Goal: Task Accomplishment & Management: Manage account settings

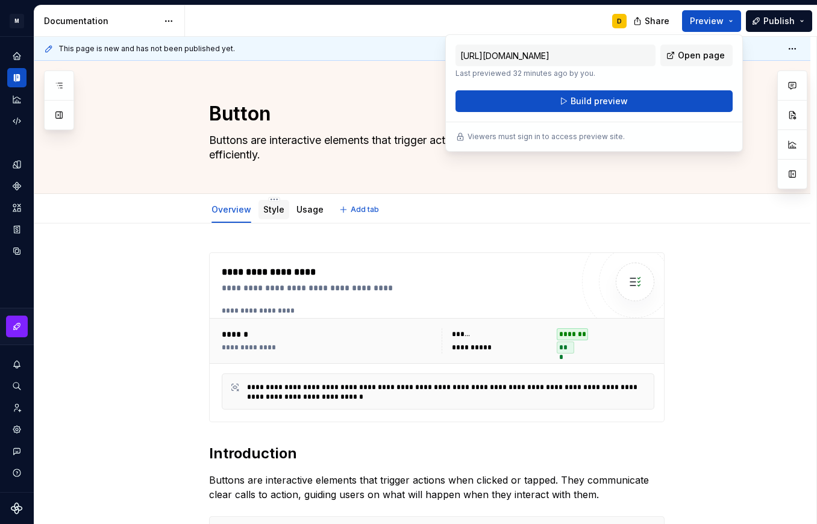
click at [273, 212] on link "Style" at bounding box center [273, 209] width 21 height 10
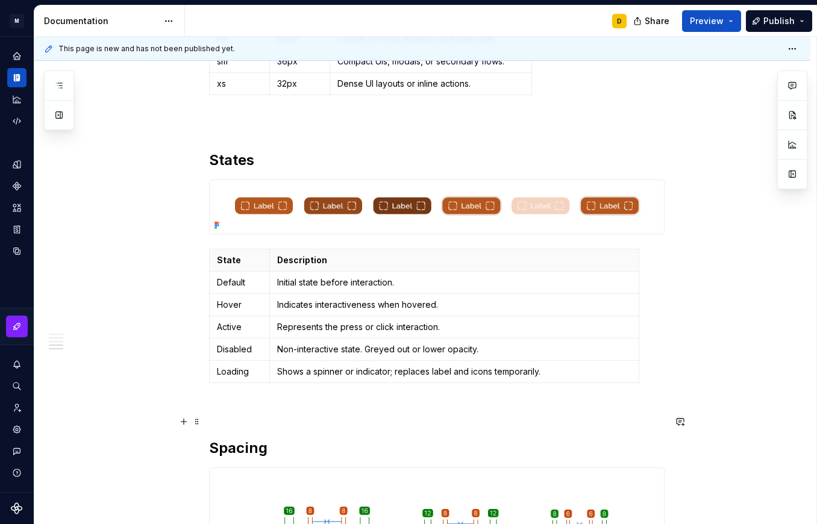
scroll to position [1150, 0]
click at [184, 266] on button "button" at bounding box center [183, 266] width 17 height 17
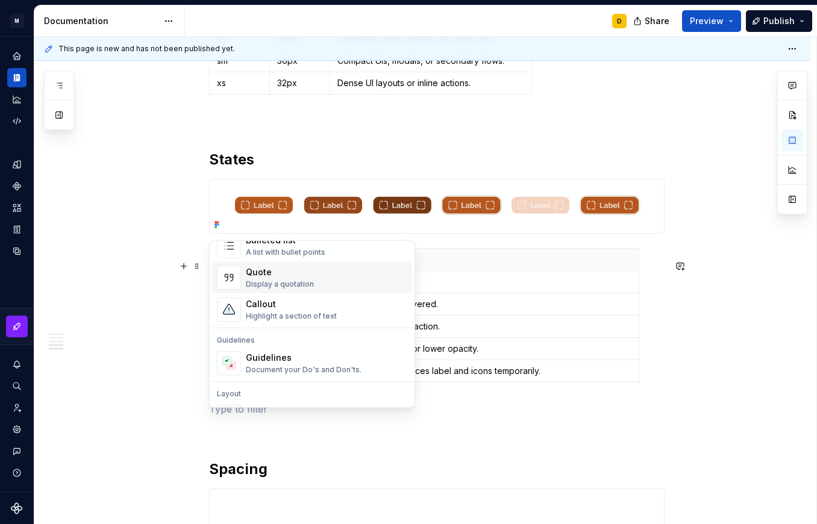
scroll to position [254, 0]
click at [287, 310] on div "Callout" at bounding box center [291, 304] width 91 height 12
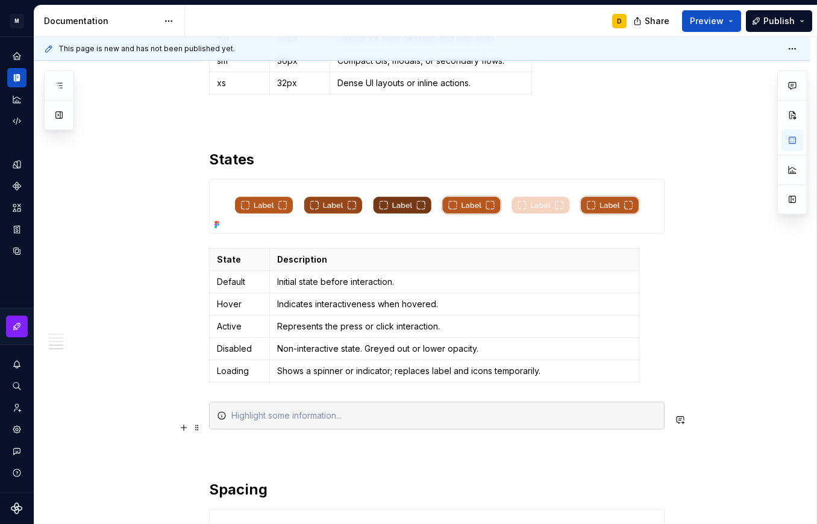
click at [366, 422] on div at bounding box center [444, 416] width 426 height 12
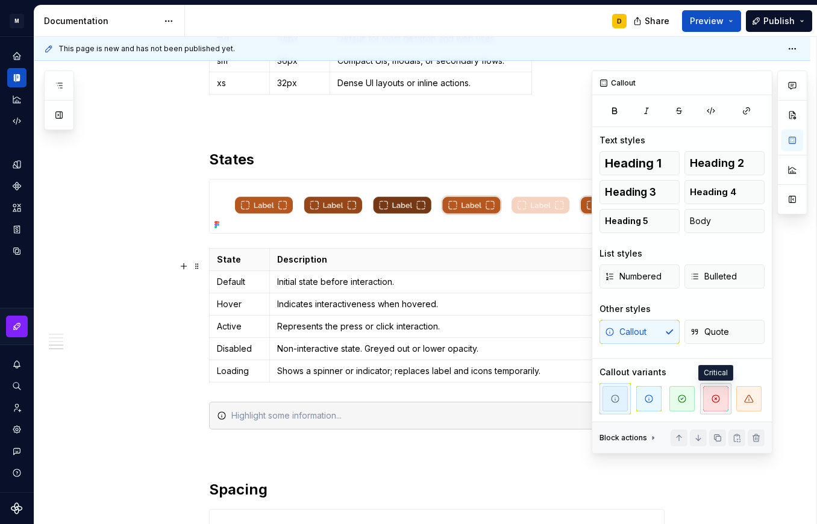
click at [714, 398] on icon "button" at bounding box center [716, 399] width 10 height 10
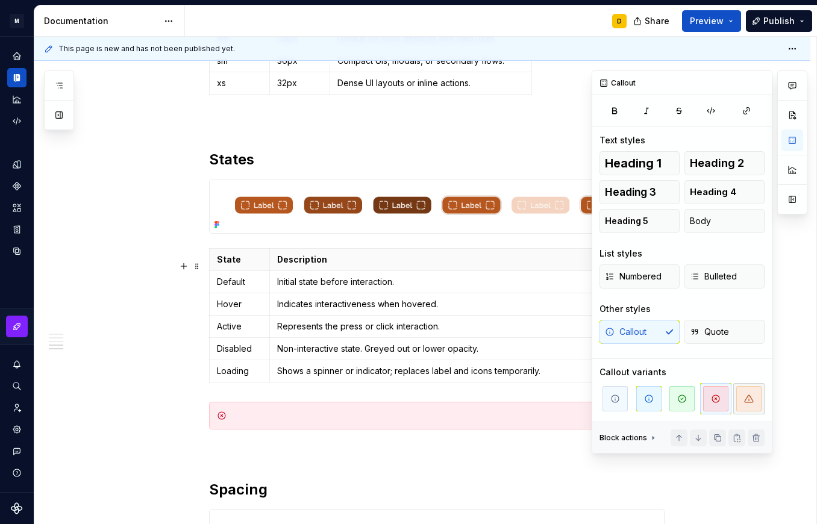
click at [746, 398] on icon "button" at bounding box center [749, 399] width 10 height 10
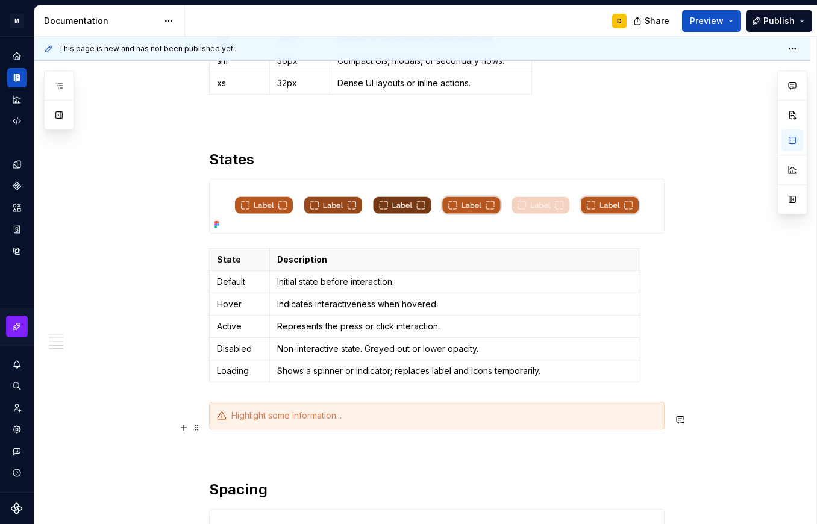
type textarea "*"
click at [373, 422] on div at bounding box center [444, 416] width 426 height 12
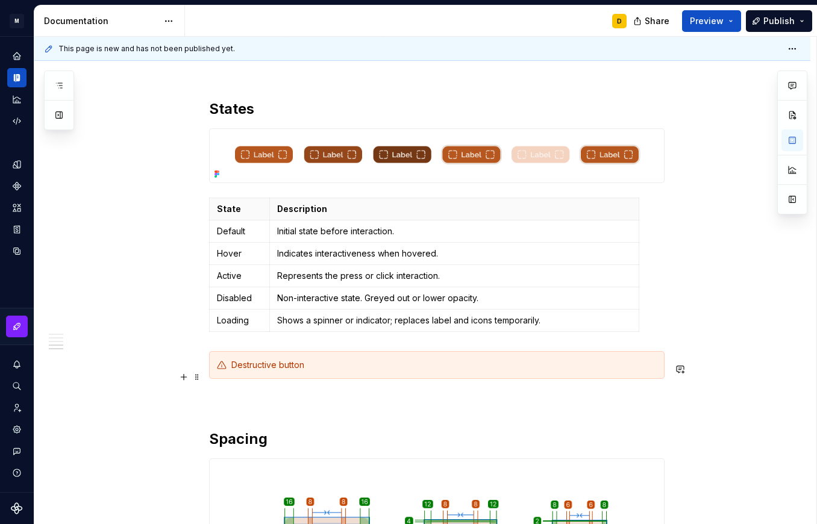
scroll to position [1201, 0]
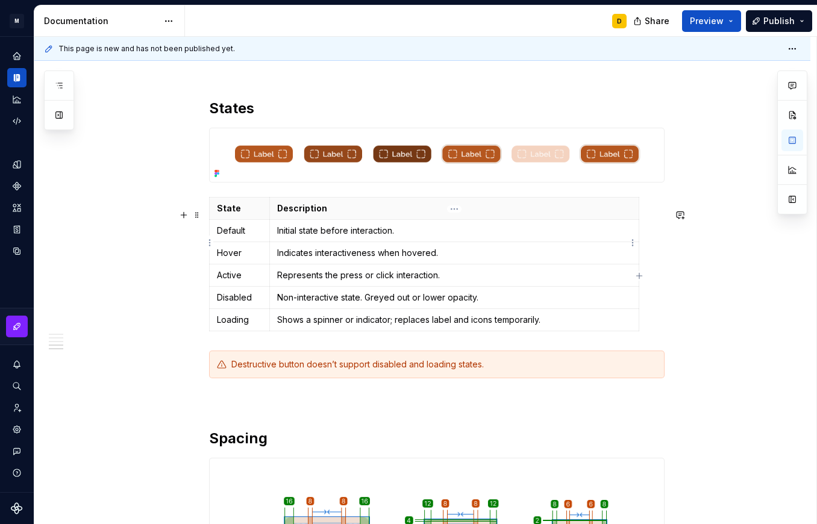
click at [486, 237] on p "Initial state before interaction." at bounding box center [454, 231] width 354 height 12
click at [491, 259] on p "Indicates interactiveness when hovered." at bounding box center [454, 253] width 354 height 12
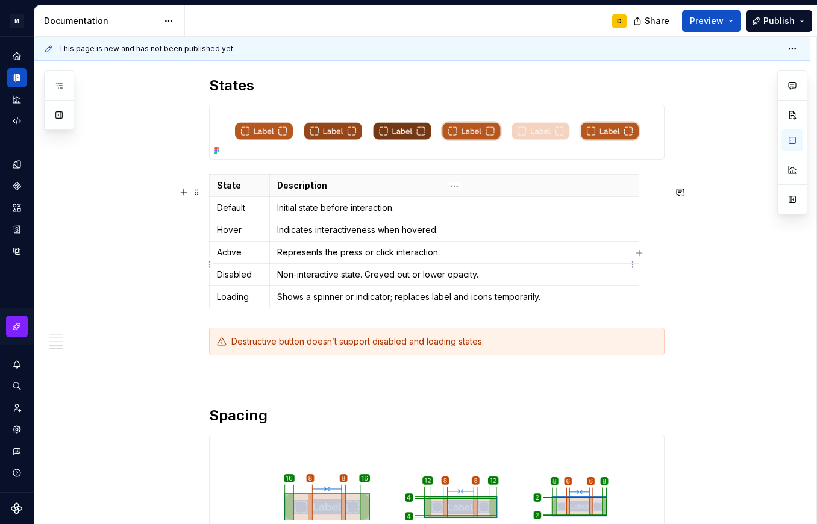
click at [483, 259] on p "Represents the press or click interaction." at bounding box center [454, 253] width 354 height 12
click at [500, 281] on p "Non-interactive state. Greyed out or lower opacity." at bounding box center [454, 275] width 354 height 12
click at [567, 303] on p "Shows a spinner or indicator; replaces label and icons temporarily." at bounding box center [454, 297] width 354 height 12
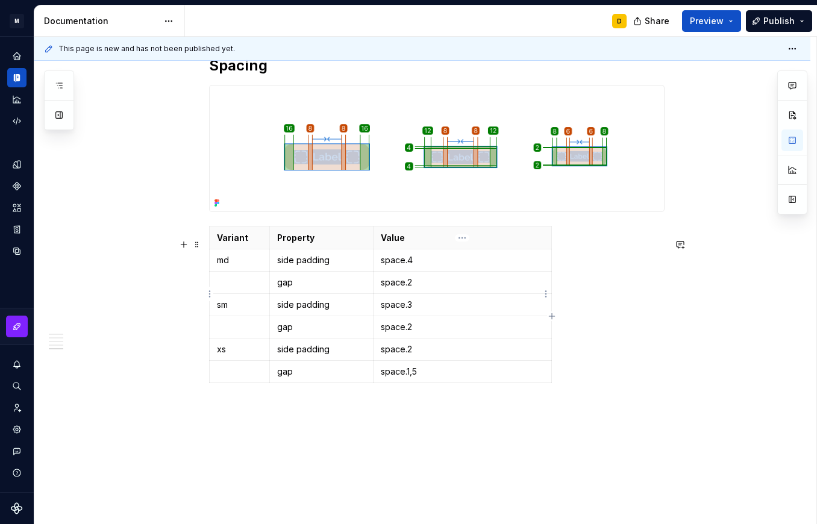
scroll to position [1575, 0]
click at [444, 266] on p "space.4" at bounding box center [462, 260] width 163 height 12
click at [448, 288] on p "space.2" at bounding box center [462, 282] width 163 height 12
click at [446, 310] on p "space.3" at bounding box center [462, 304] width 163 height 12
click at [447, 338] on td "space.2" at bounding box center [462, 326] width 178 height 22
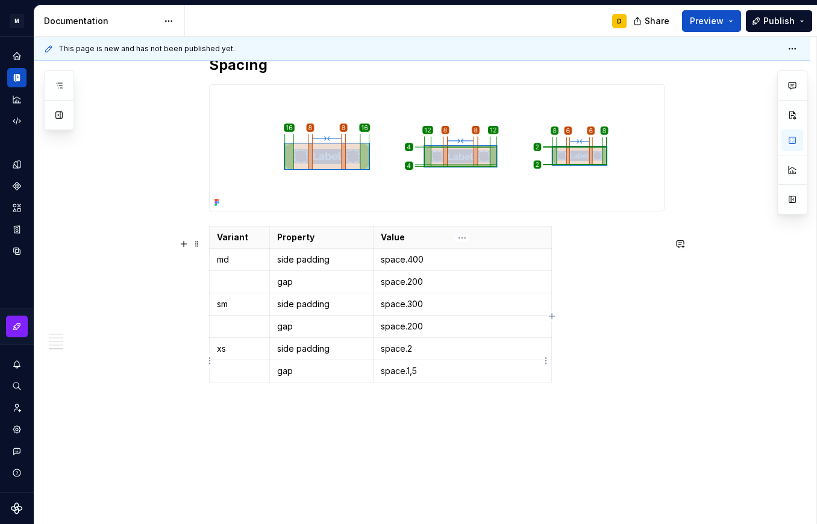
click at [448, 355] on p "space.2" at bounding box center [462, 349] width 163 height 12
click at [450, 377] on p "space.1,5" at bounding box center [462, 371] width 163 height 12
click at [411, 377] on p "space.1,50" at bounding box center [462, 371] width 163 height 12
click at [503, 377] on p "space.150" at bounding box center [462, 371] width 163 height 12
click at [606, 366] on div "Variant Property Value md side padding space.400 gap space.200 sm side padding …" at bounding box center [437, 307] width 456 height 162
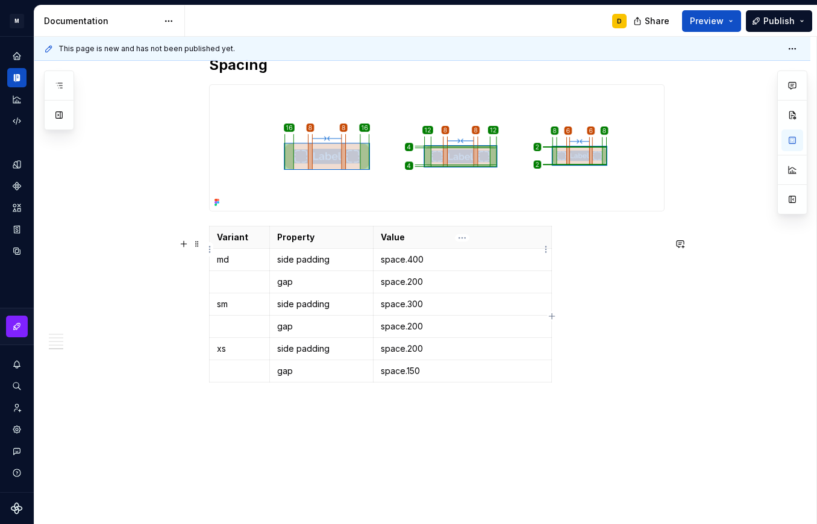
click at [500, 248] on th "Value" at bounding box center [462, 237] width 178 height 22
click at [790, 199] on button "button" at bounding box center [793, 200] width 22 height 22
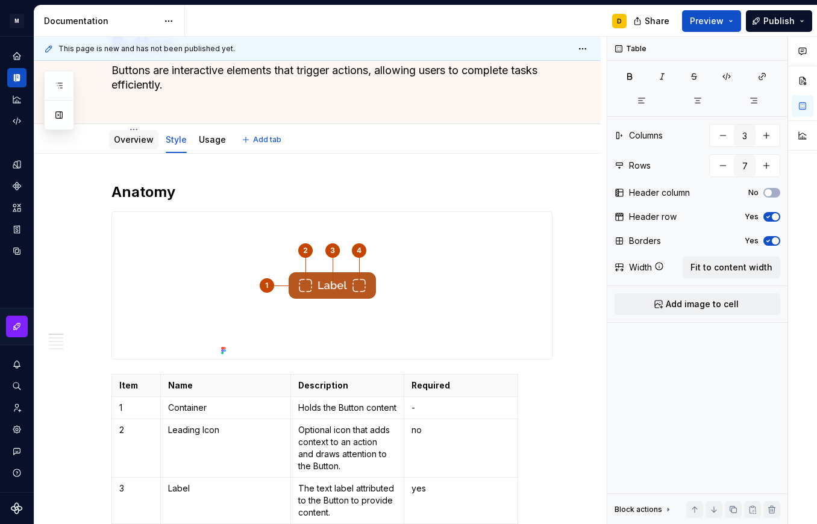
scroll to position [53, 0]
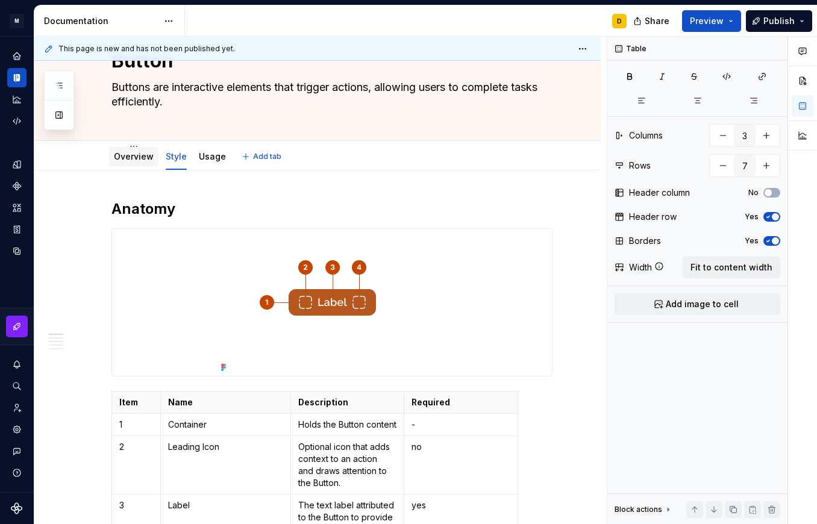
click at [131, 156] on link "Overview" at bounding box center [134, 156] width 40 height 10
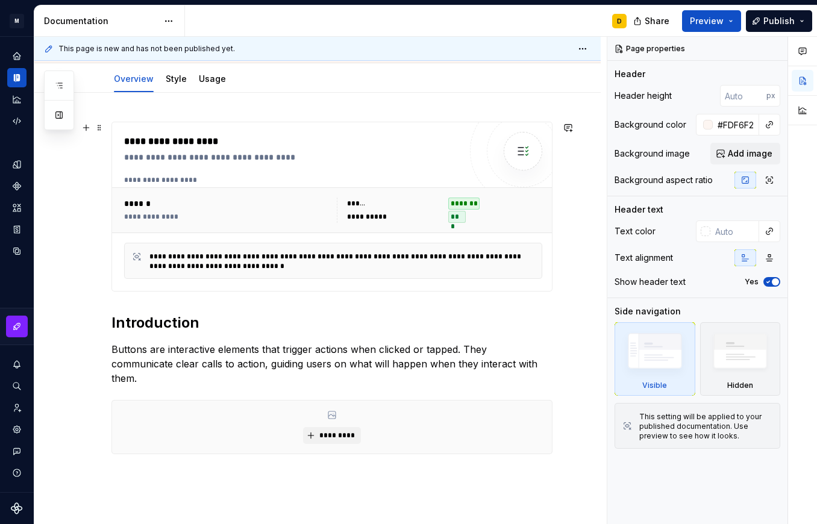
scroll to position [90, 0]
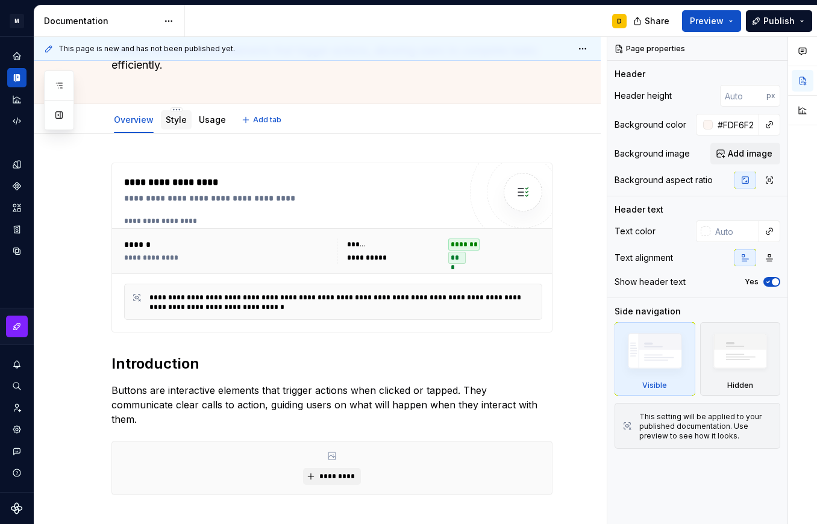
click at [172, 122] on link "Style" at bounding box center [176, 120] width 21 height 10
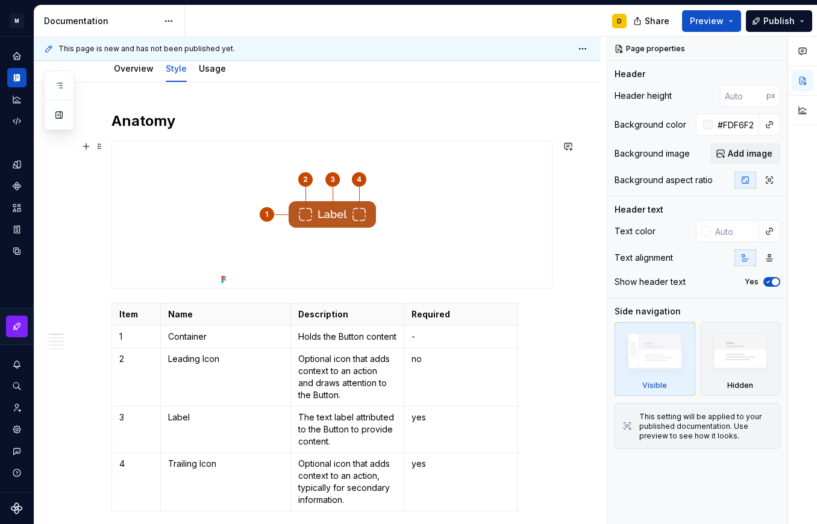
scroll to position [155, 0]
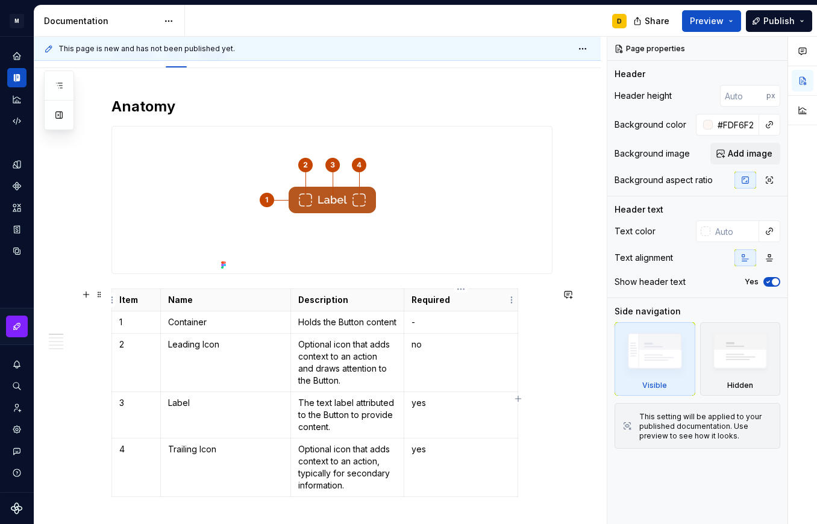
click at [491, 295] on p "Required" at bounding box center [461, 300] width 99 height 12
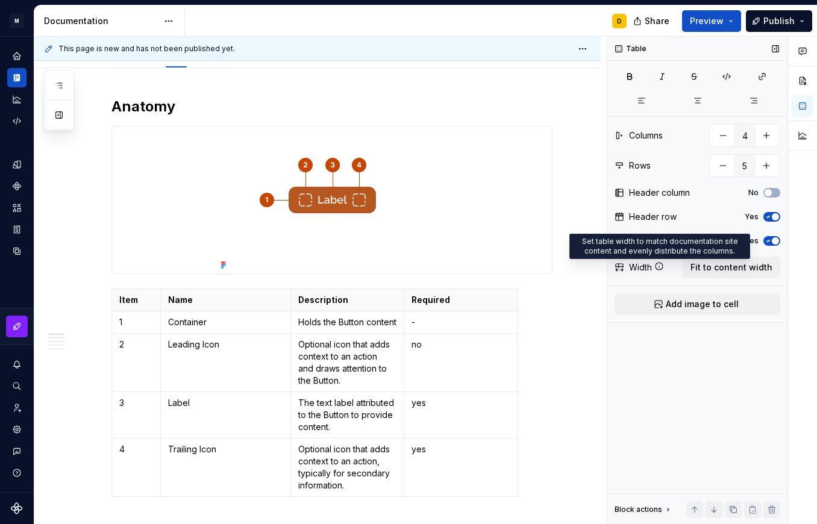
click at [658, 266] on icon at bounding box center [660, 267] width 10 height 10
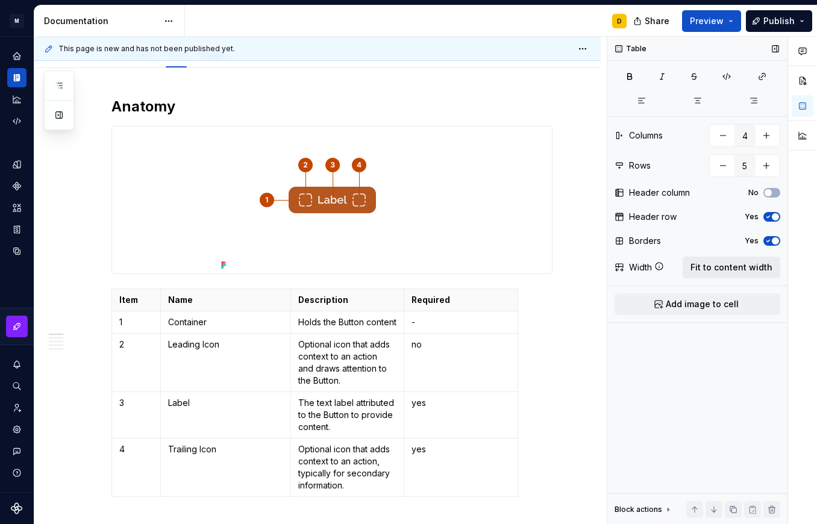
click at [709, 270] on span "Fit to content width" at bounding box center [732, 268] width 82 height 12
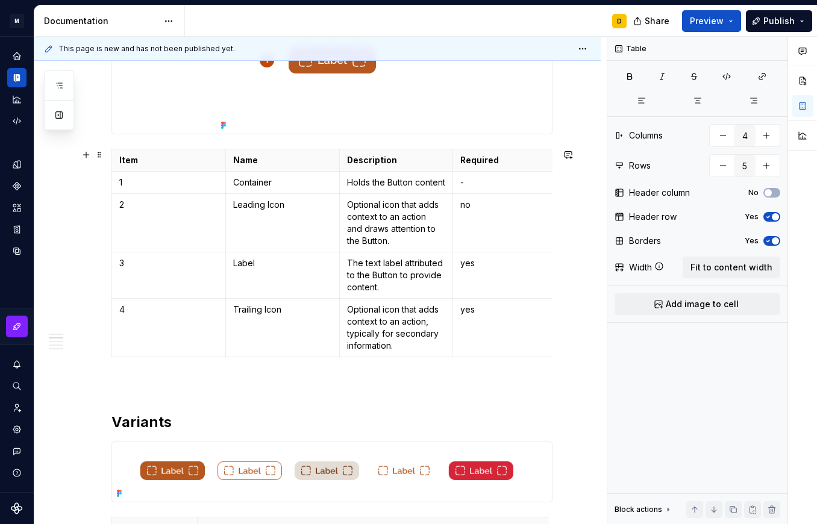
type textarea "*"
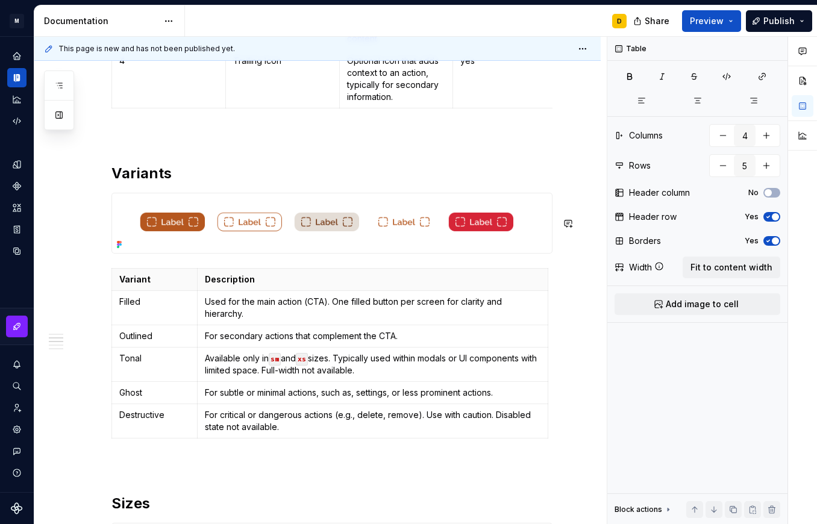
scroll to position [545, 0]
click at [450, 285] on p "Description" at bounding box center [373, 279] width 336 height 12
type input "2"
type input "6"
click at [730, 268] on span "Fit to content width" at bounding box center [732, 268] width 82 height 12
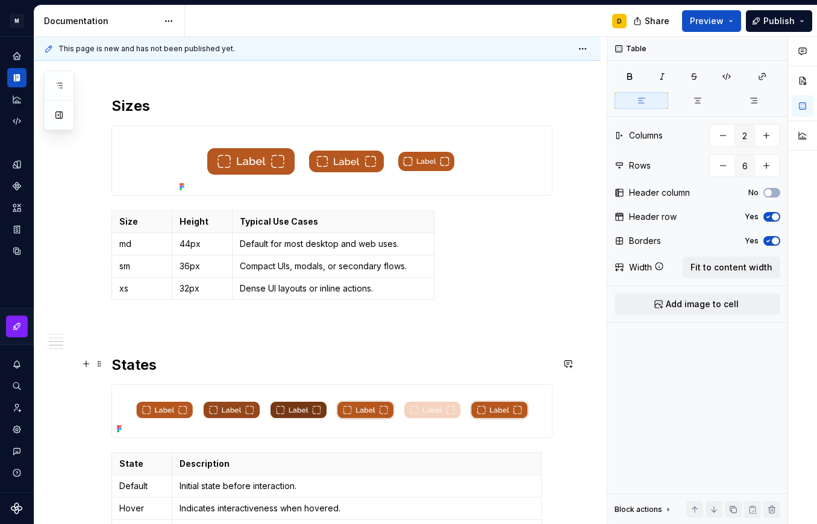
scroll to position [981, 0]
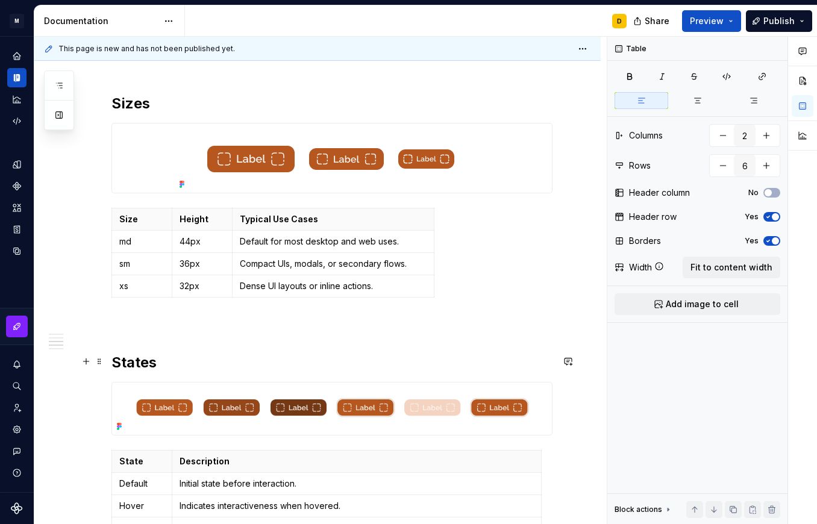
type textarea "*"
type input "3"
type input "4"
click at [419, 225] on p "Typical Use Cases" at bounding box center [333, 219] width 187 height 12
click at [712, 262] on span "Fit to content width" at bounding box center [732, 268] width 82 height 12
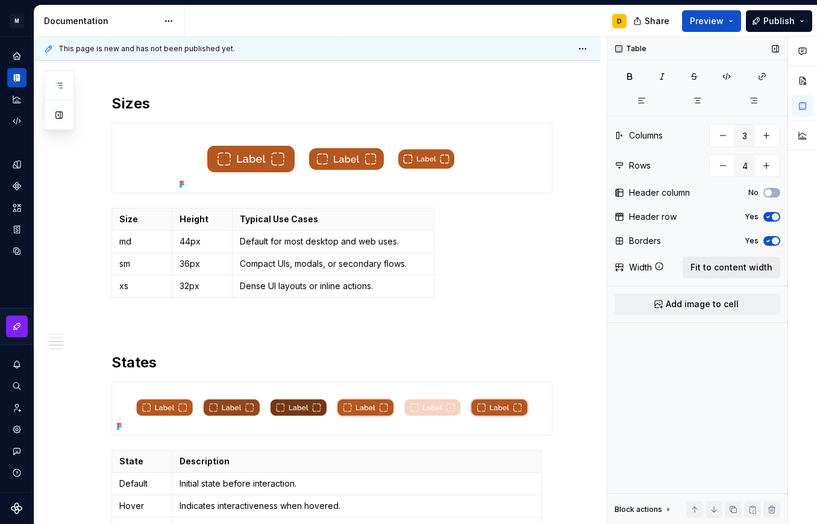
type textarea "*"
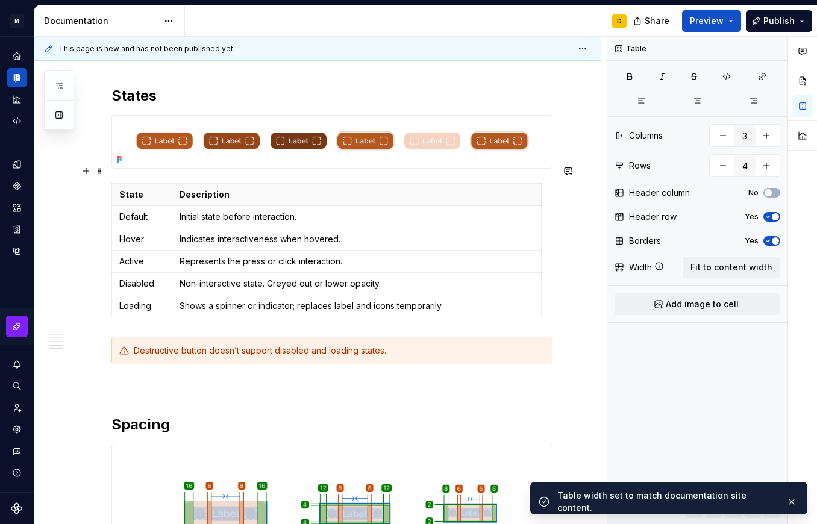
scroll to position [1289, 0]
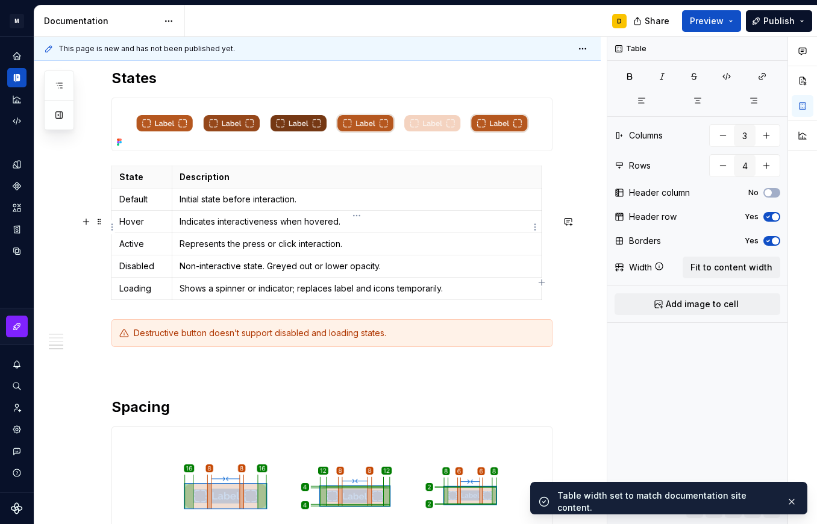
type input "2"
type input "6"
click at [439, 183] on p "Description" at bounding box center [357, 177] width 354 height 12
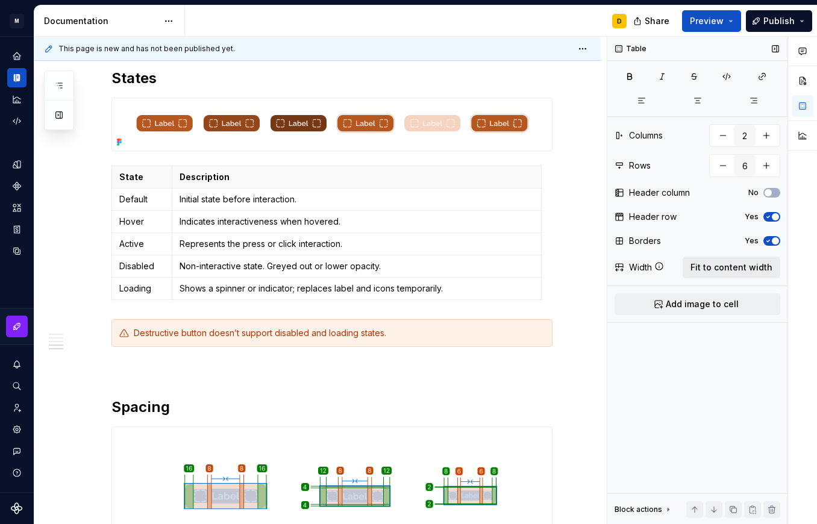
click at [735, 269] on span "Fit to content width" at bounding box center [732, 268] width 82 height 12
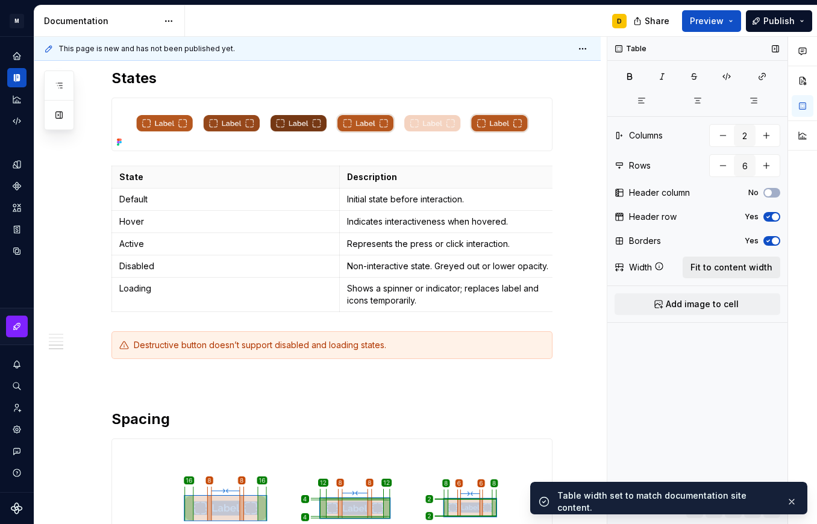
type textarea "*"
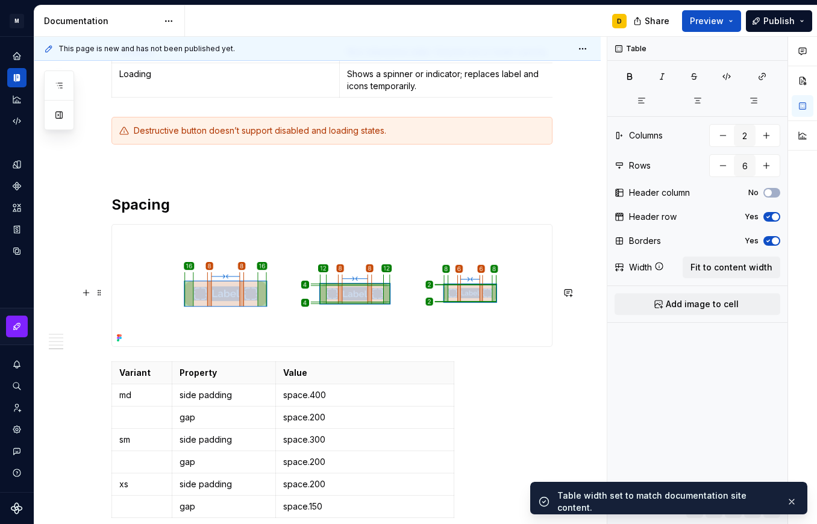
scroll to position [1736, 0]
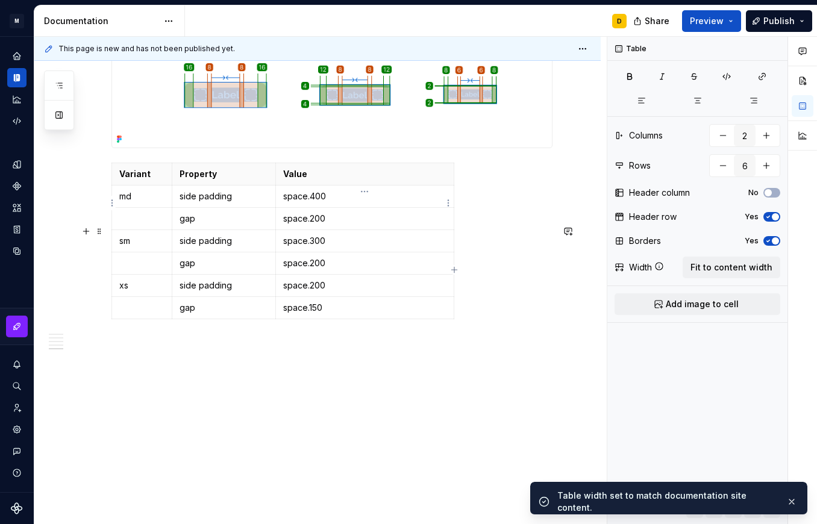
type input "3"
type input "7"
click at [394, 180] on p "Value" at bounding box center [364, 174] width 163 height 12
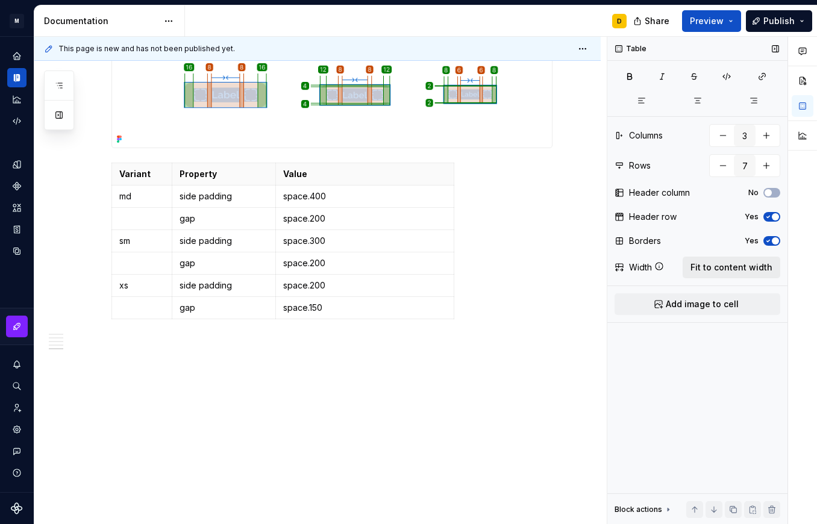
click at [717, 268] on span "Fit to content width" at bounding box center [732, 268] width 82 height 12
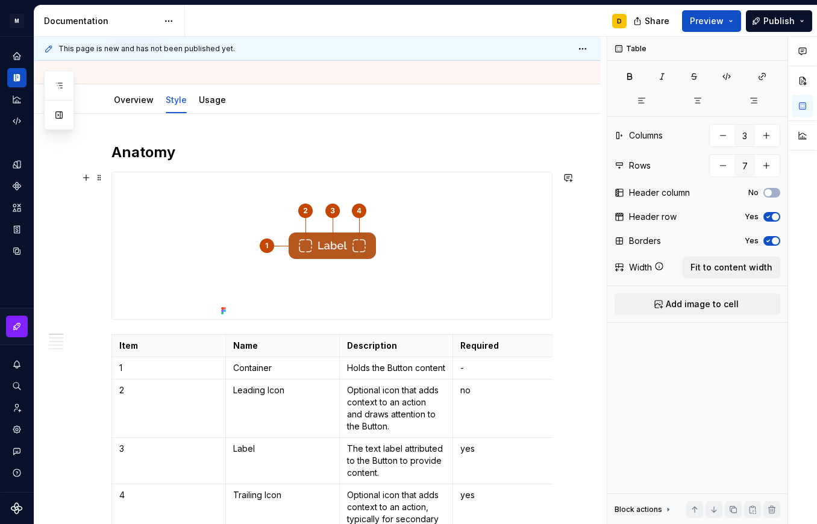
scroll to position [0, 0]
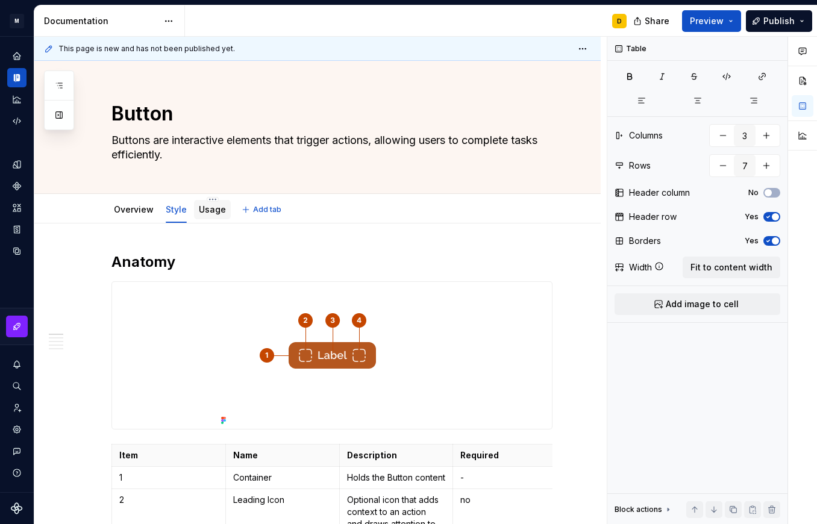
click at [210, 214] on link "Usage" at bounding box center [212, 209] width 27 height 10
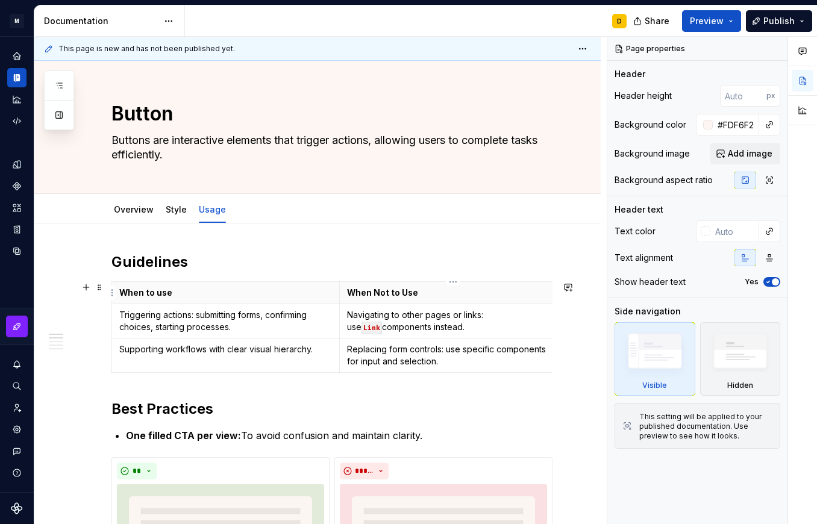
click at [460, 294] on p "When Not to Use" at bounding box center [453, 293] width 213 height 12
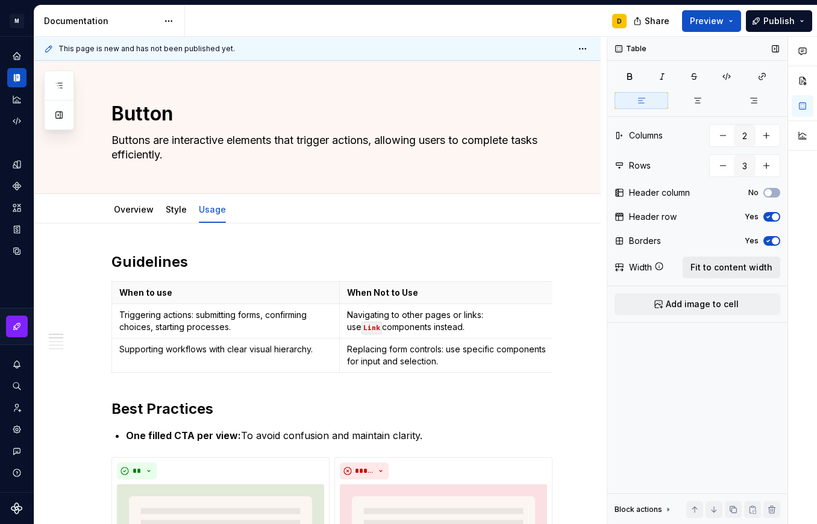
click at [706, 270] on span "Fit to content width" at bounding box center [732, 268] width 82 height 12
click at [24, 38] on button "Expand sidebar" at bounding box center [25, 36] width 17 height 17
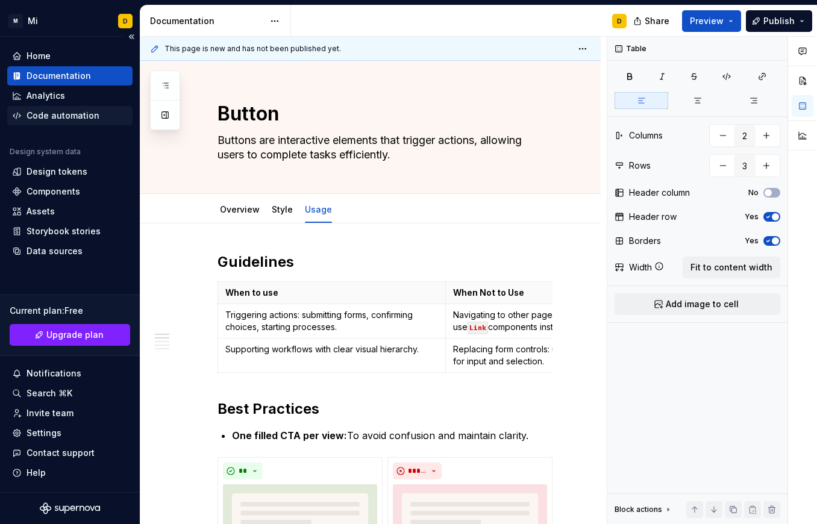
type textarea "*"
click at [58, 437] on div "Settings" at bounding box center [44, 433] width 35 height 12
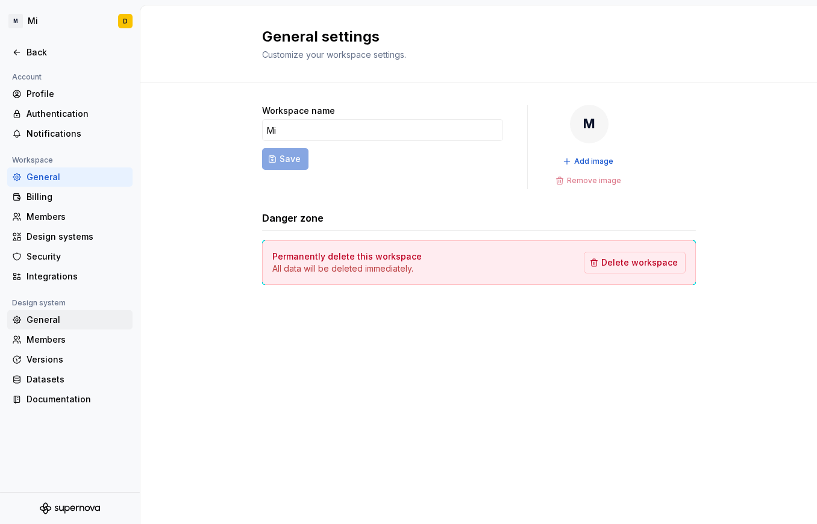
click at [46, 321] on div "General" at bounding box center [77, 320] width 101 height 12
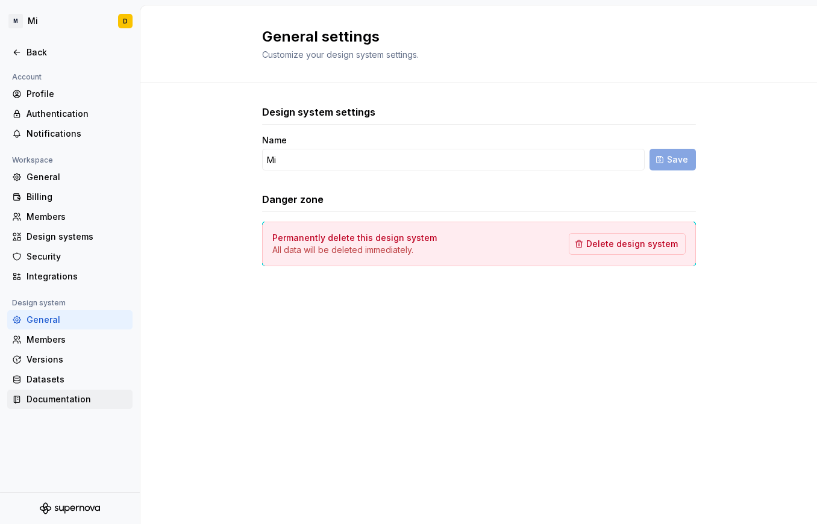
click at [61, 400] on div "Documentation" at bounding box center [77, 400] width 101 height 12
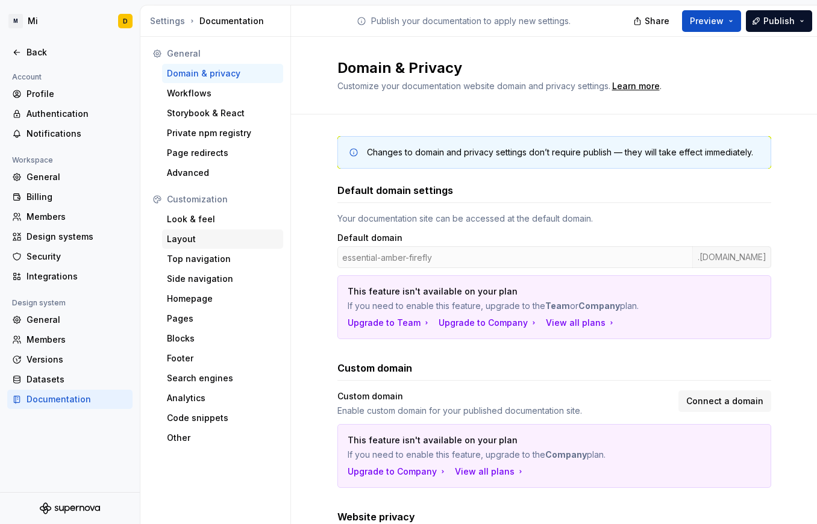
click at [190, 230] on div "Layout" at bounding box center [222, 239] width 121 height 19
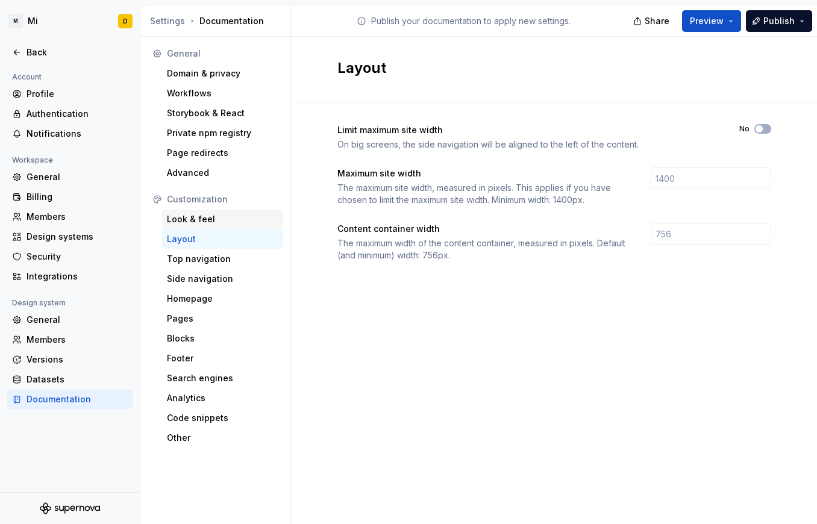
click at [191, 219] on div "Look & feel" at bounding box center [223, 219] width 112 height 12
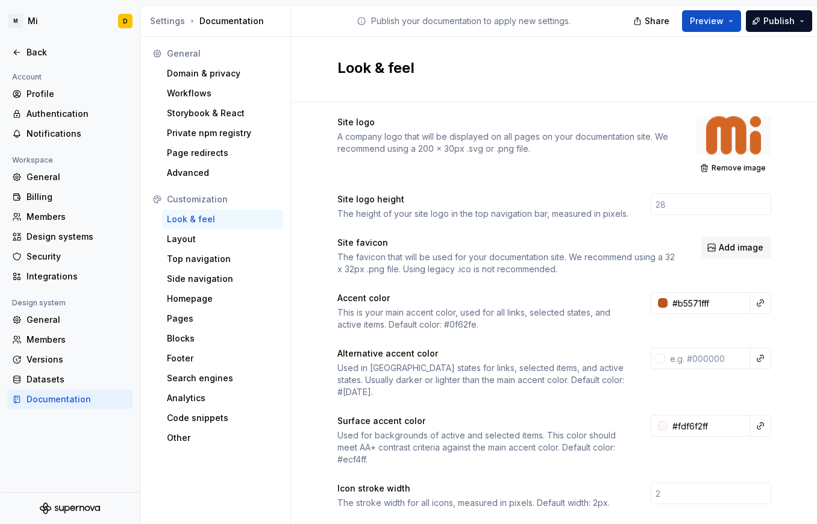
scroll to position [7, 0]
drag, startPoint x: 710, startPoint y: 412, endPoint x: 661, endPoint y: 412, distance: 48.8
click at [668, 416] on input "#fdf6f2ff" at bounding box center [709, 427] width 83 height 22
click at [715, 418] on input "#fdf6f2ff" at bounding box center [709, 427] width 83 height 22
drag, startPoint x: 715, startPoint y: 418, endPoint x: 655, endPoint y: 415, distance: 61.0
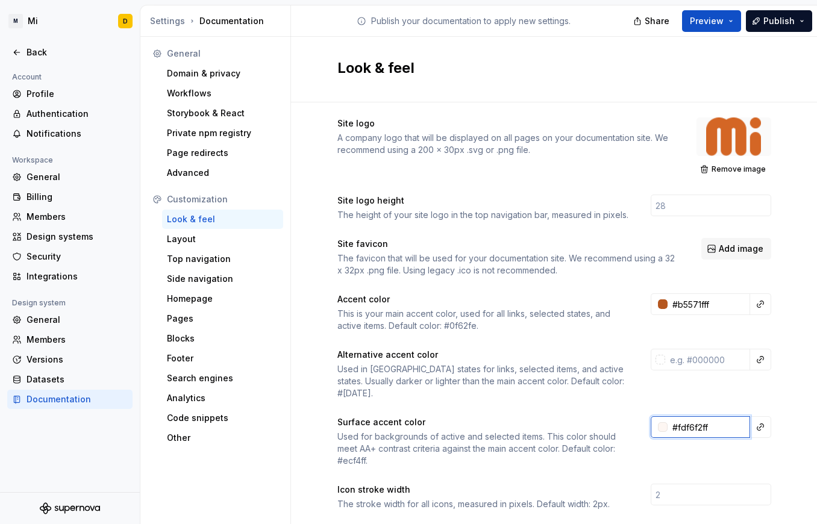
click at [668, 416] on input "#fdf6f2ff" at bounding box center [709, 427] width 83 height 22
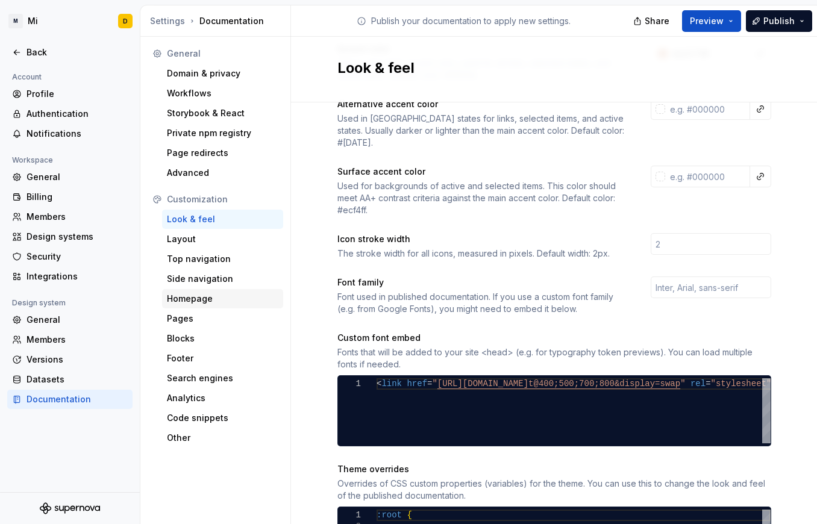
scroll to position [328, 0]
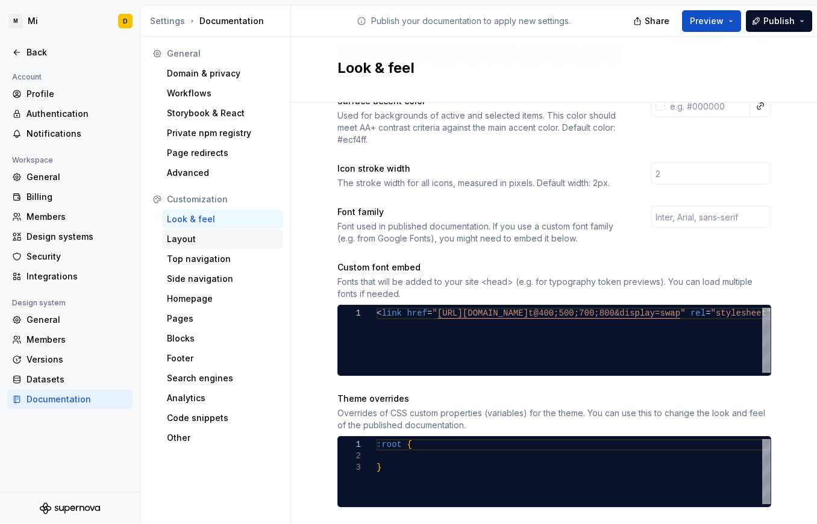
click at [195, 239] on div "Layout" at bounding box center [223, 239] width 112 height 12
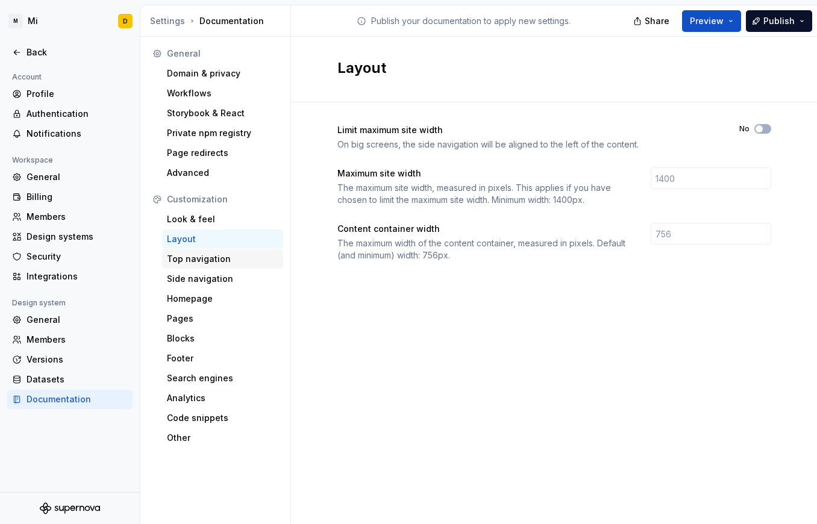
click at [204, 258] on div "Top navigation" at bounding box center [223, 259] width 112 height 12
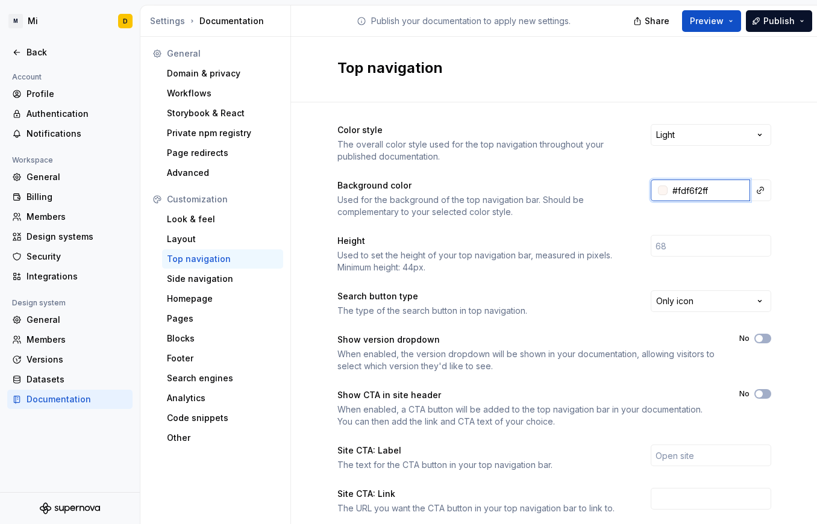
drag, startPoint x: 709, startPoint y: 189, endPoint x: 661, endPoint y: 190, distance: 48.2
click at [668, 190] on input "#fdf6f2ff" at bounding box center [709, 191] width 83 height 22
click at [694, 190] on input "#fdf6f2ff" at bounding box center [709, 191] width 83 height 22
click at [708, 190] on input "#fdf6f2ff" at bounding box center [709, 191] width 83 height 22
drag, startPoint x: 708, startPoint y: 190, endPoint x: 667, endPoint y: 190, distance: 41.6
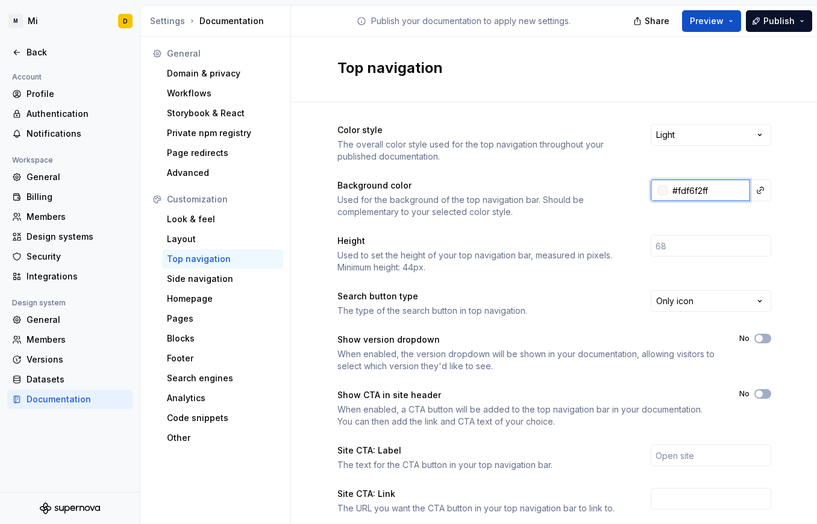
click at [668, 190] on input "#fdf6f2ff" at bounding box center [709, 191] width 83 height 22
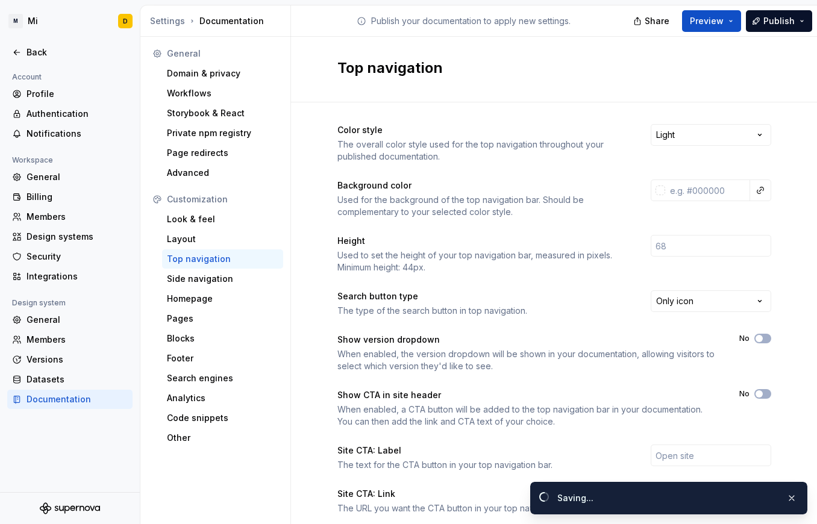
click at [778, 206] on div "Color style The overall color style used for the top navigation throughout your…" at bounding box center [554, 380] width 526 height 557
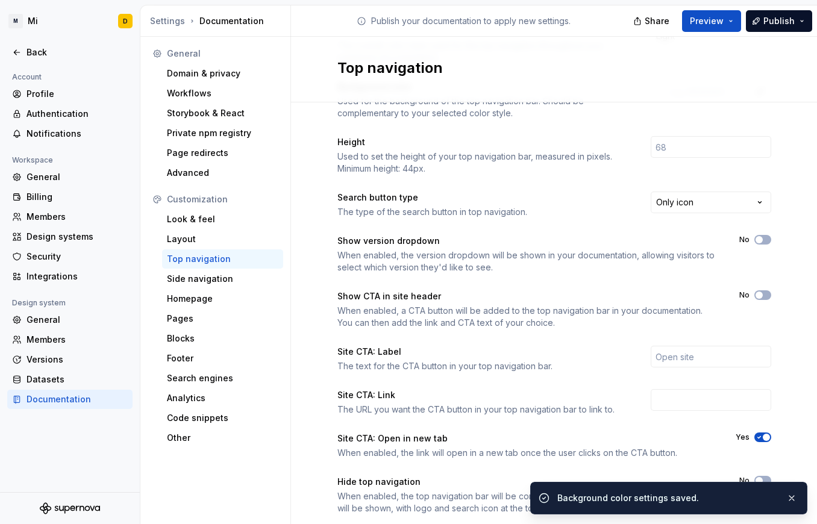
scroll to position [130, 0]
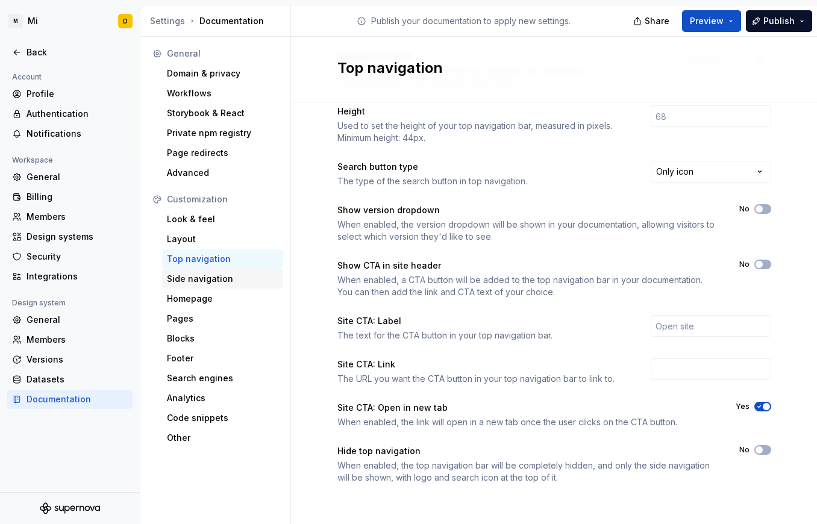
click at [203, 276] on div "Side navigation" at bounding box center [223, 279] width 112 height 12
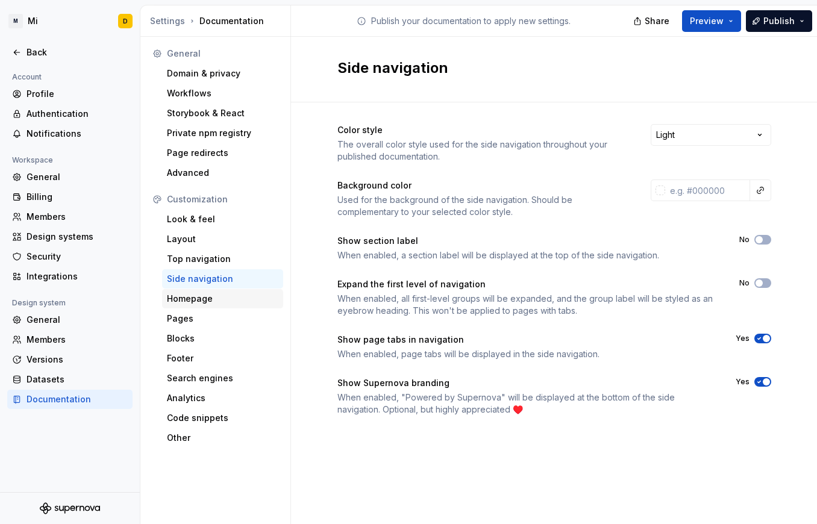
click at [207, 301] on div "Homepage" at bounding box center [223, 299] width 112 height 12
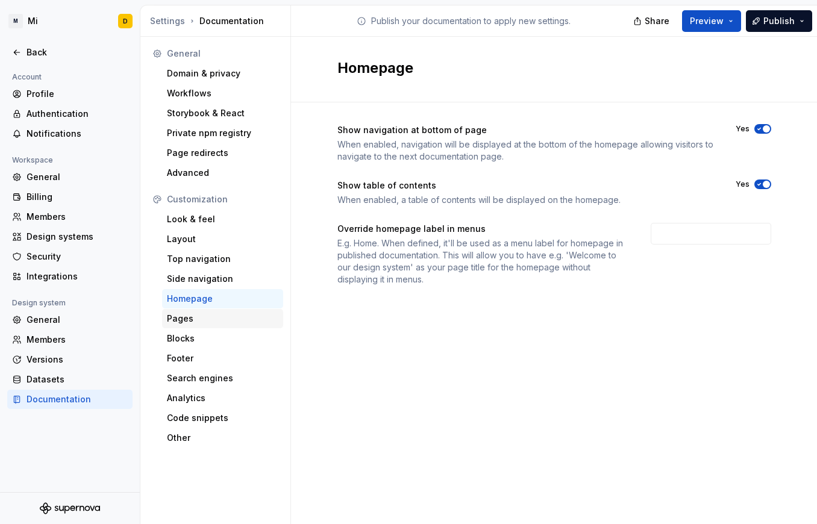
click at [207, 315] on div "Pages" at bounding box center [223, 319] width 112 height 12
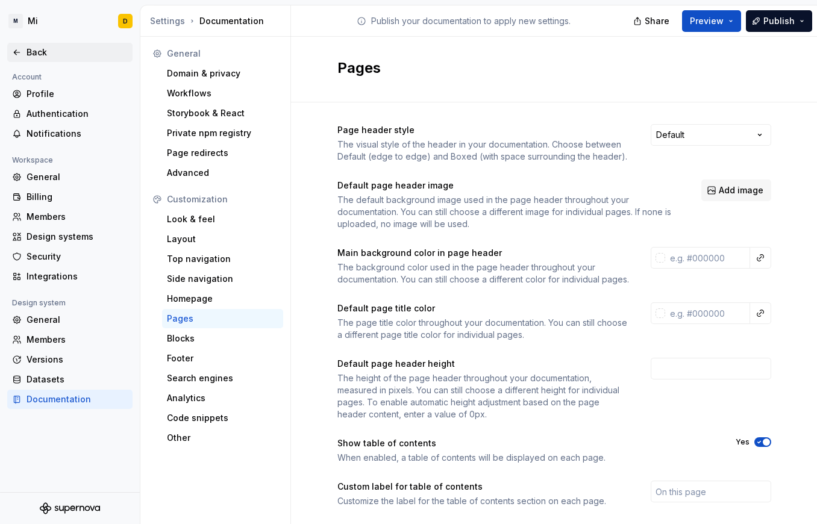
click at [24, 49] on div "Back" at bounding box center [70, 52] width 116 height 12
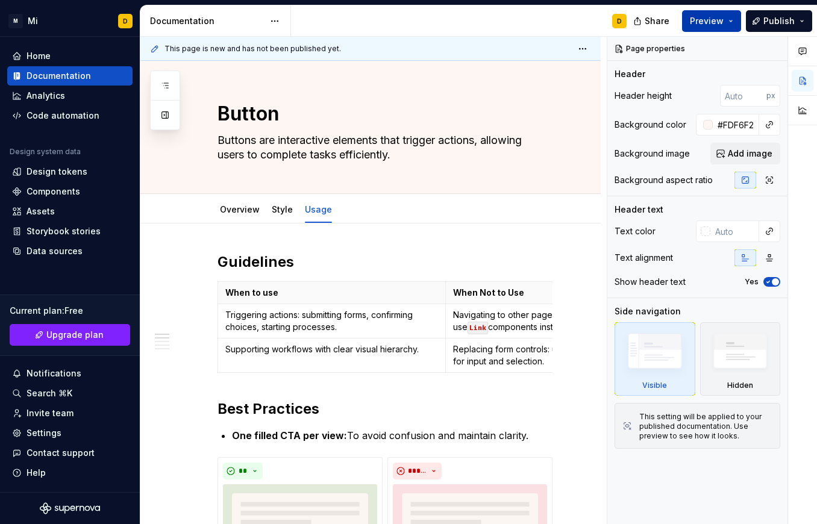
click at [734, 22] on button "Preview" at bounding box center [711, 21] width 59 height 22
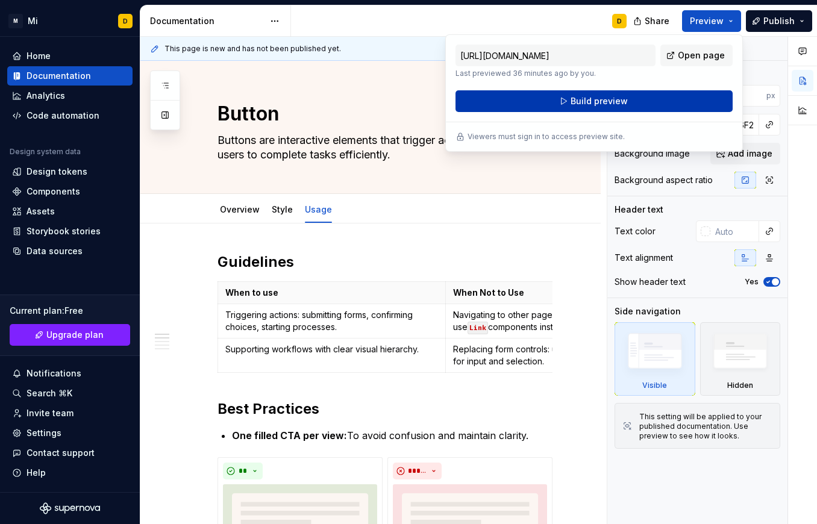
click at [626, 95] on span "Build preview" at bounding box center [599, 101] width 57 height 12
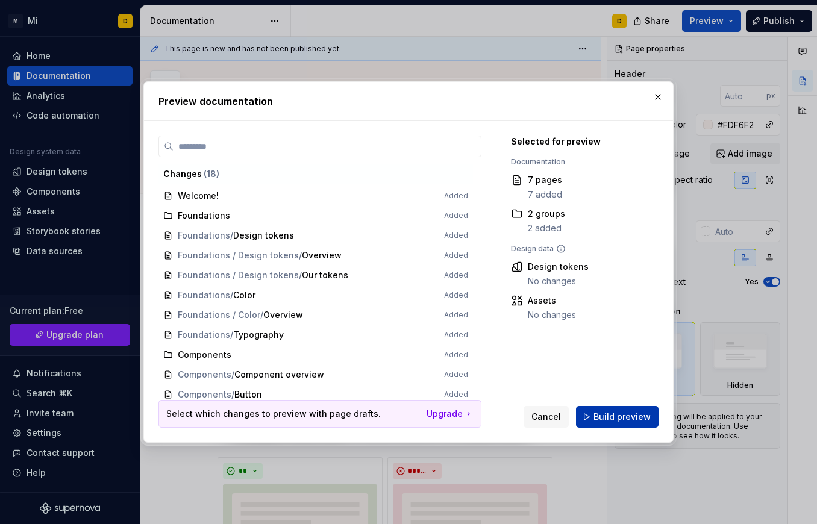
click at [618, 422] on span "Build preview" at bounding box center [622, 417] width 57 height 12
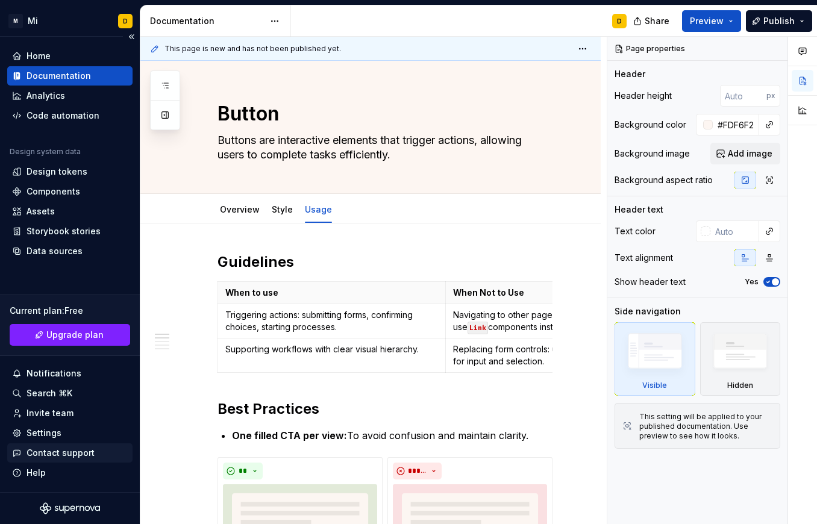
type textarea "*"
click at [55, 433] on div "Settings" at bounding box center [44, 433] width 35 height 12
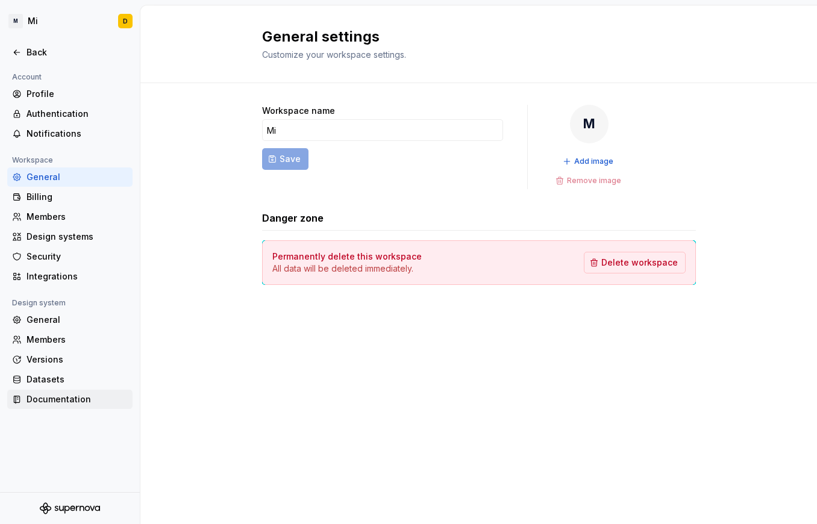
click at [56, 398] on div "Documentation" at bounding box center [77, 400] width 101 height 12
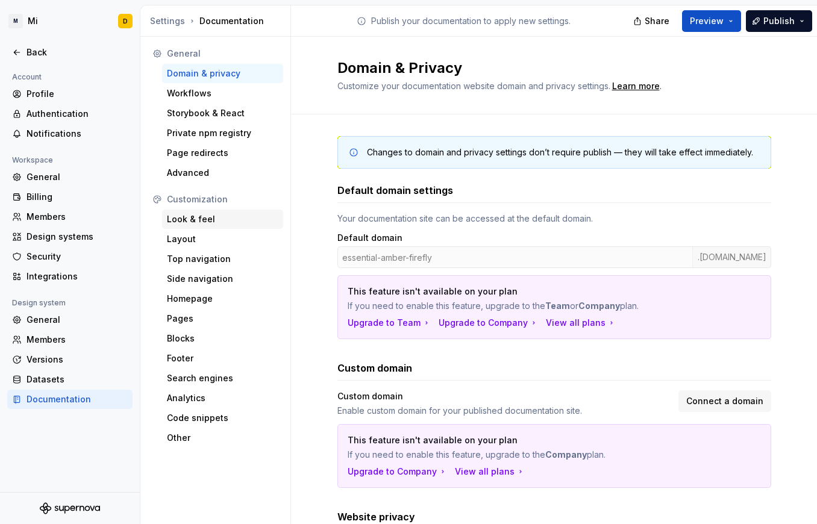
click at [199, 218] on div "Look & feel" at bounding box center [223, 219] width 112 height 12
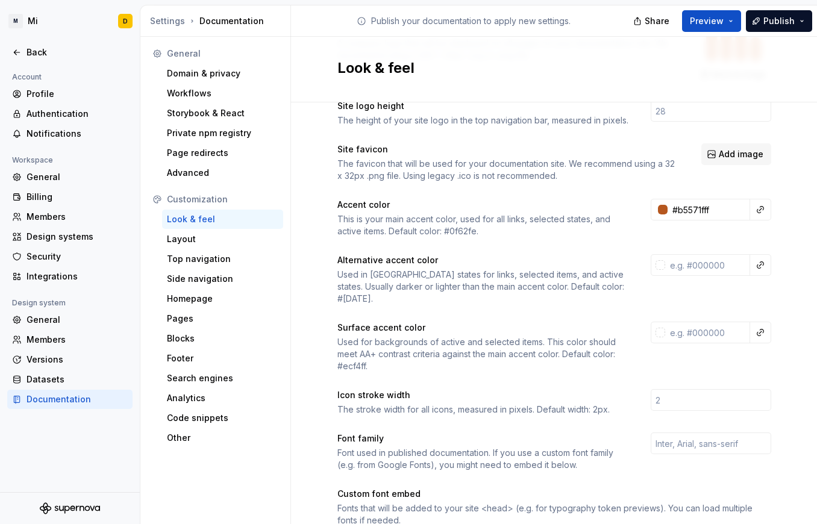
scroll to position [102, 0]
click at [703, 321] on input "text" at bounding box center [707, 332] width 85 height 22
paste input "E4DDD6"
click at [782, 286] on div "Site logo A company logo that will be displayed on all pages on your documentat…" at bounding box center [554, 455] width 526 height 910
click at [720, 321] on input "#e4ddd6ff" at bounding box center [709, 332] width 83 height 22
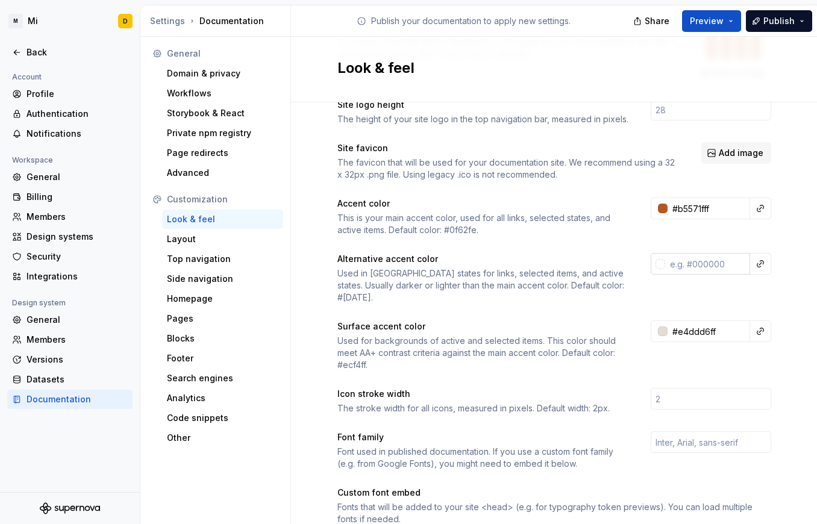
type input "#E4DDD6FF"
click at [706, 271] on input "text" at bounding box center [707, 264] width 85 height 22
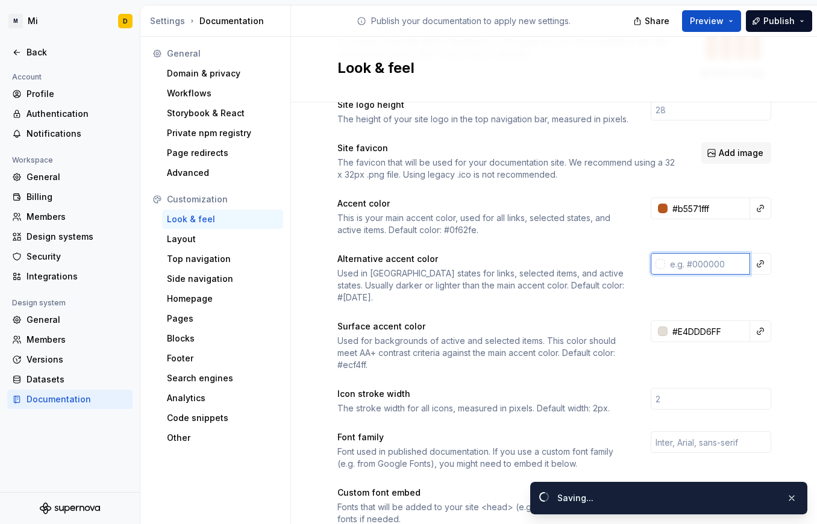
paste input "#e4ddd6ff"
click at [600, 256] on div "Alternative accent color" at bounding box center [484, 259] width 292 height 12
type input "#e4ddd6ff"
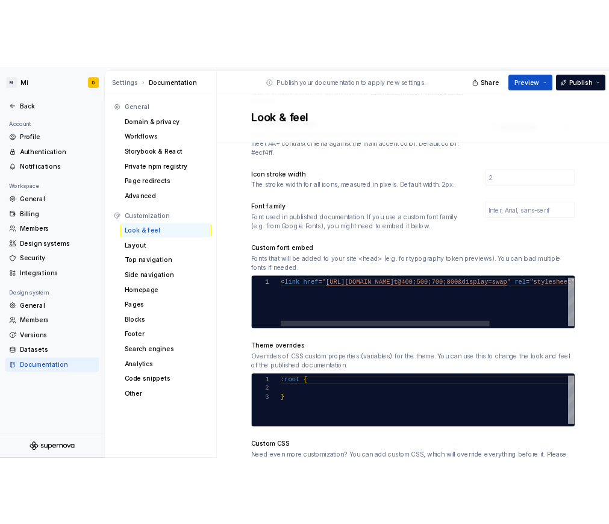
scroll to position [471, 0]
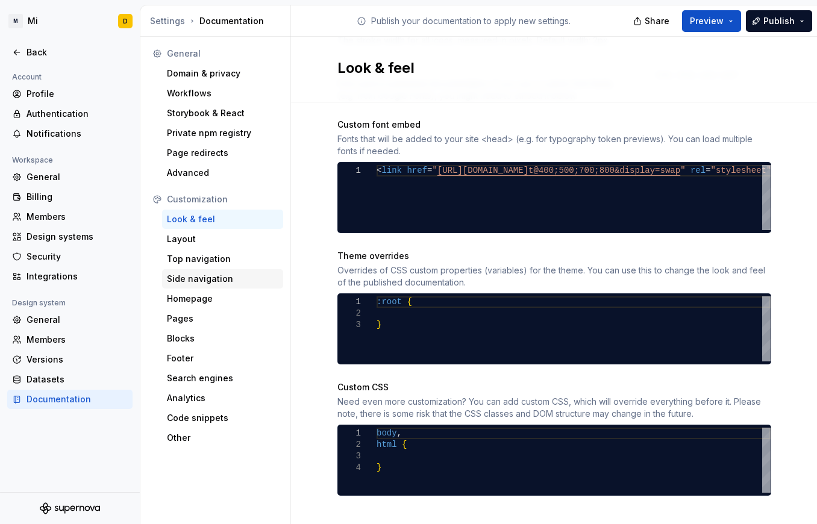
click at [190, 276] on div "Side navigation" at bounding box center [223, 279] width 112 height 12
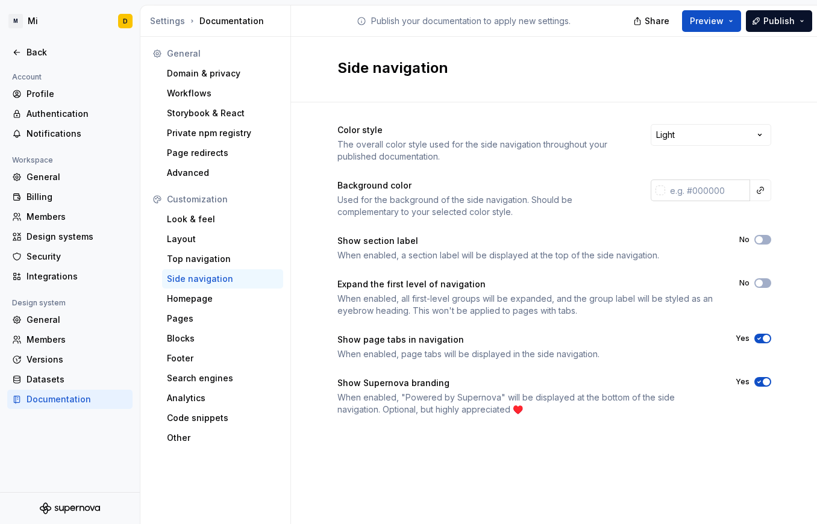
click at [698, 187] on input "text" at bounding box center [707, 191] width 85 height 22
paste input "#e4ddd6ff"
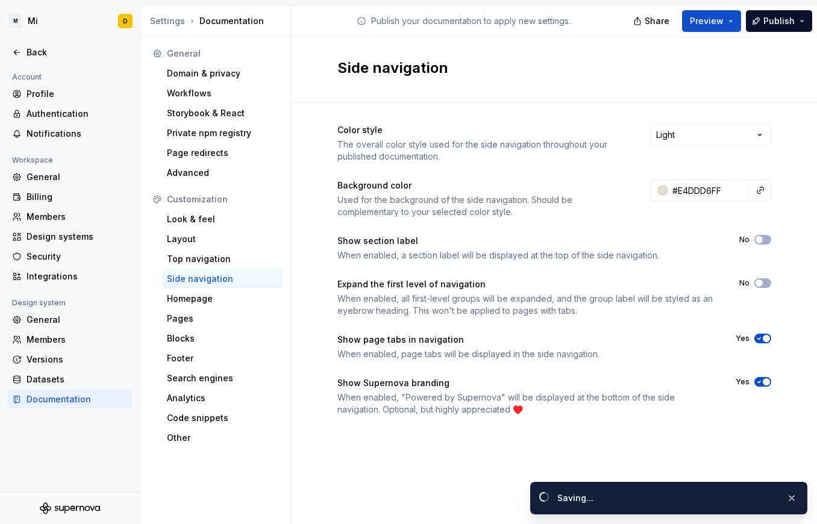
click at [791, 198] on div "Color style The overall color style used for the side navigation throughout you…" at bounding box center [554, 281] width 526 height 359
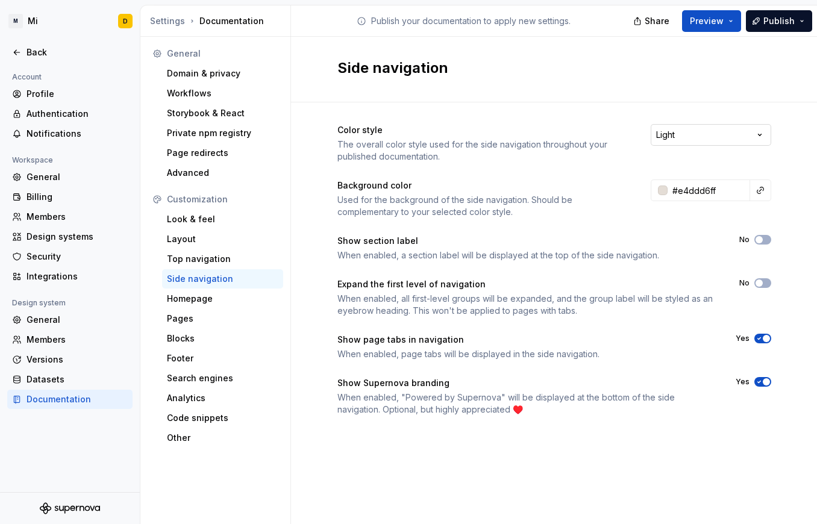
click at [761, 133] on html "M Mi D Back Account Profile Authentication Notifications Workspace General Bill…" at bounding box center [408, 262] width 817 height 524
click at [212, 275] on div "Side navigation" at bounding box center [223, 279] width 112 height 12
click at [735, 20] on button "Preview" at bounding box center [711, 21] width 59 height 22
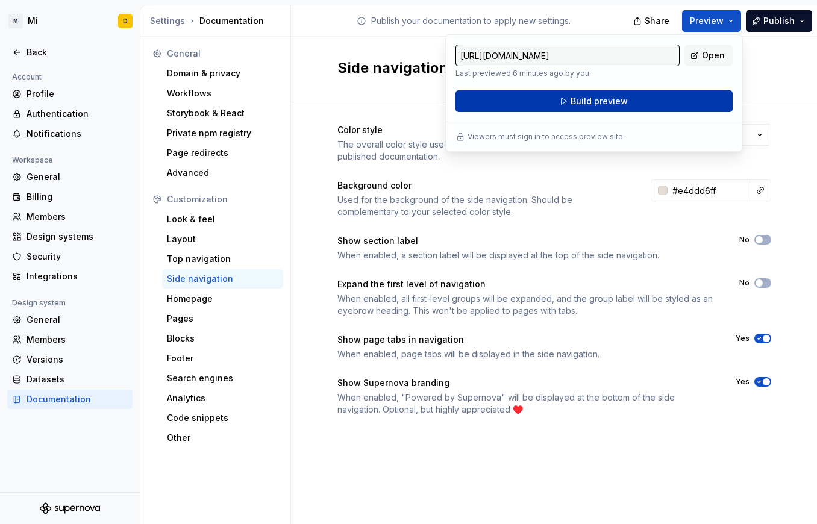
click at [617, 101] on span "Build preview" at bounding box center [599, 101] width 57 height 12
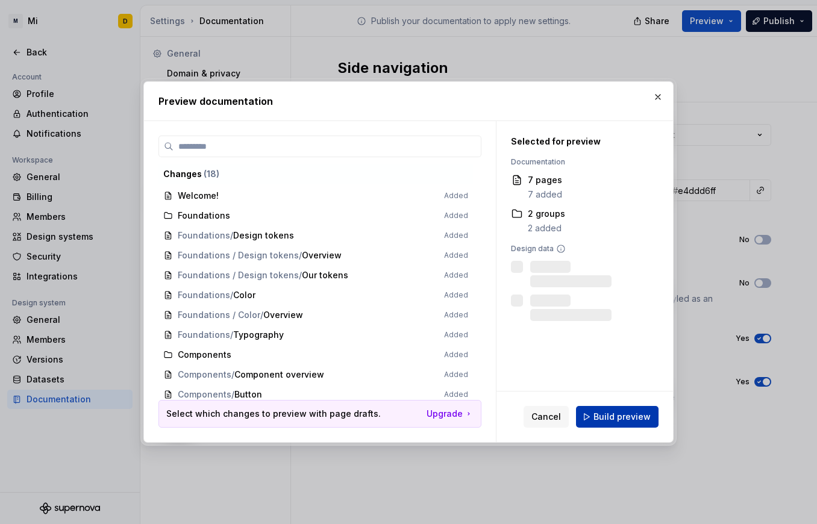
click at [617, 423] on button "Build preview" at bounding box center [617, 417] width 83 height 22
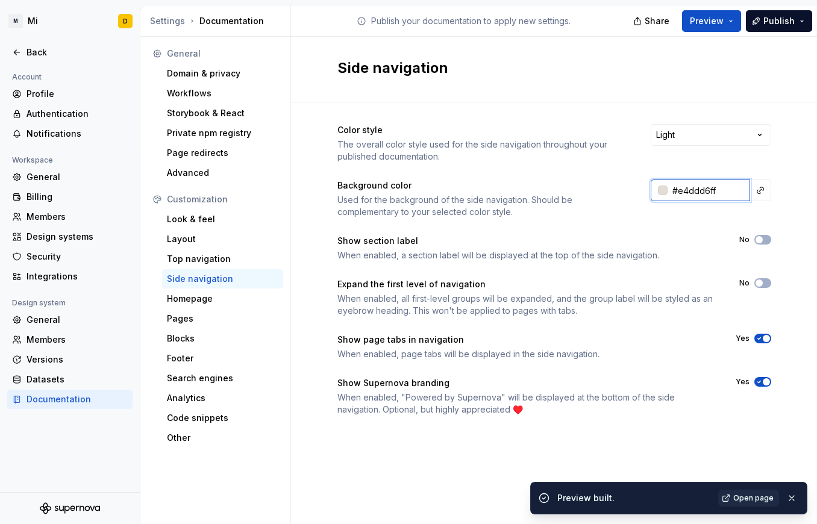
click at [729, 191] on input "#e4ddd6ff" at bounding box center [709, 191] width 83 height 22
click at [728, 192] on input "#e4ddd6ff" at bounding box center [709, 191] width 83 height 22
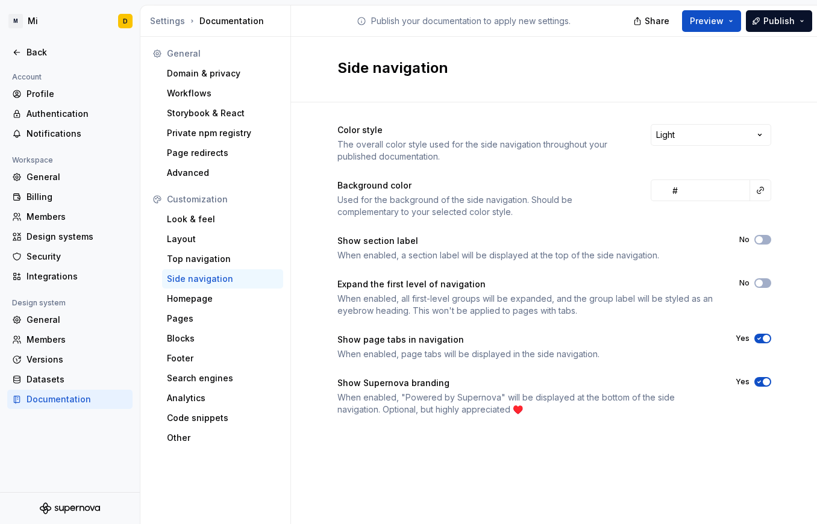
type input "#e4ddd6ff"
click at [781, 161] on div "Color style The overall color style used for the side navigation throughout you…" at bounding box center [554, 281] width 526 height 359
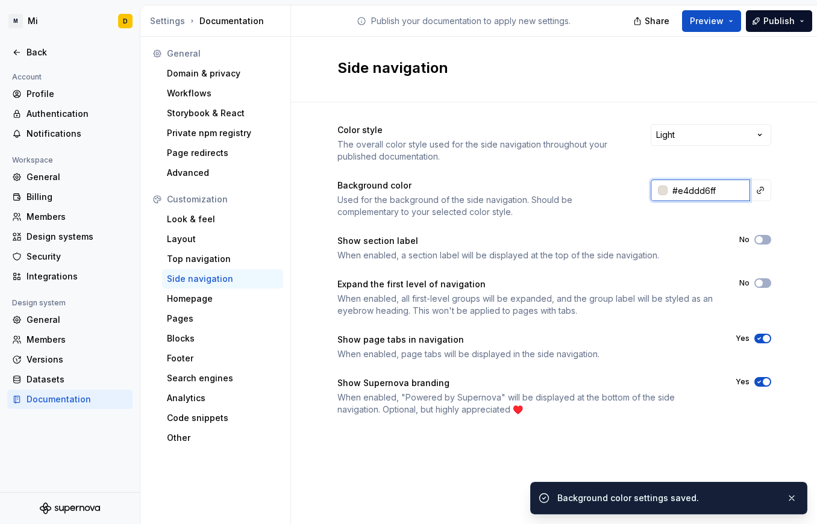
drag, startPoint x: 723, startPoint y: 192, endPoint x: 658, endPoint y: 195, distance: 65.2
click at [668, 195] on input "#e4ddd6ff" at bounding box center [709, 191] width 83 height 22
drag, startPoint x: 721, startPoint y: 195, endPoint x: 658, endPoint y: 195, distance: 63.3
click at [668, 195] on input "#e4ddd6ff" at bounding box center [709, 191] width 83 height 22
click at [684, 162] on div "Color style The overall color style used for the side navigation throughout you…" at bounding box center [555, 143] width 434 height 39
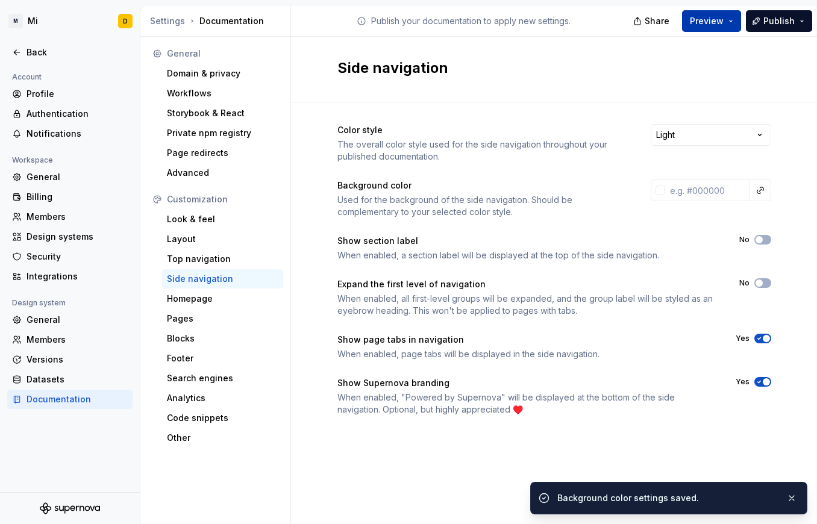
click at [712, 20] on span "Preview" at bounding box center [707, 21] width 34 height 12
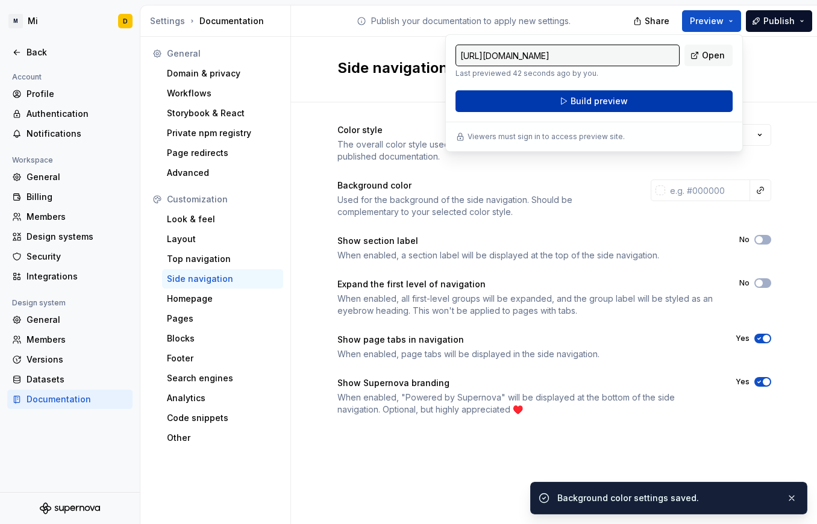
click at [673, 98] on button "Build preview" at bounding box center [594, 101] width 277 height 22
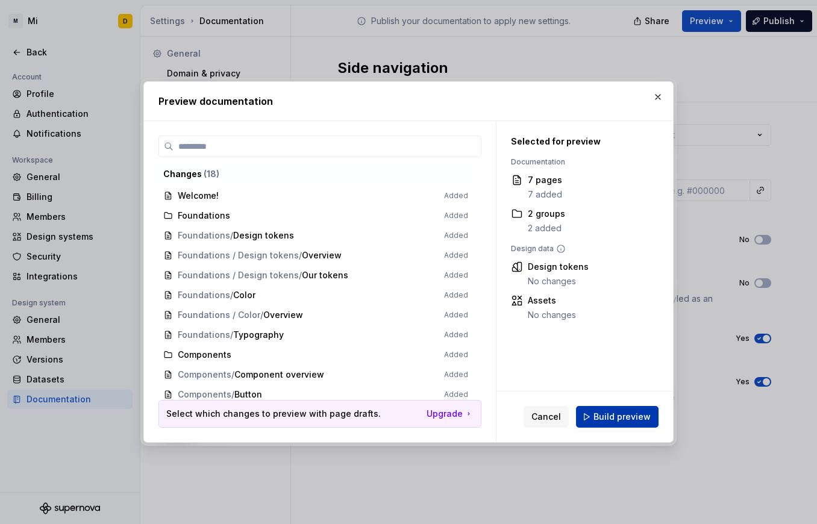
click at [628, 419] on span "Build preview" at bounding box center [622, 417] width 57 height 12
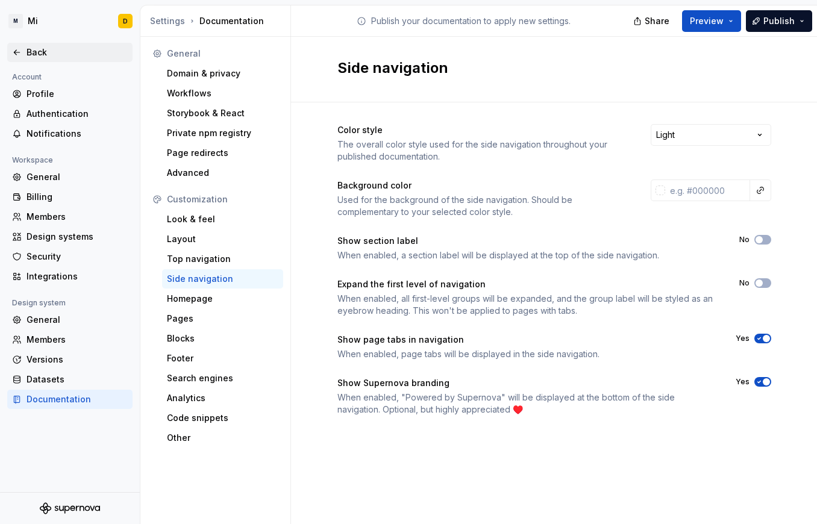
click at [55, 49] on div "Back" at bounding box center [77, 52] width 101 height 12
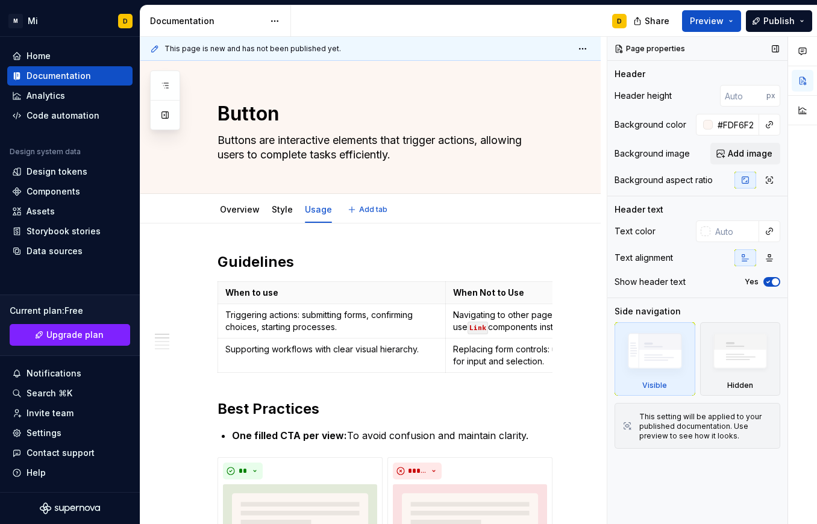
type textarea "*"
drag, startPoint x: 715, startPoint y: 125, endPoint x: 769, endPoint y: 126, distance: 53.6
click at [769, 126] on div "#FDF6F2" at bounding box center [738, 125] width 84 height 22
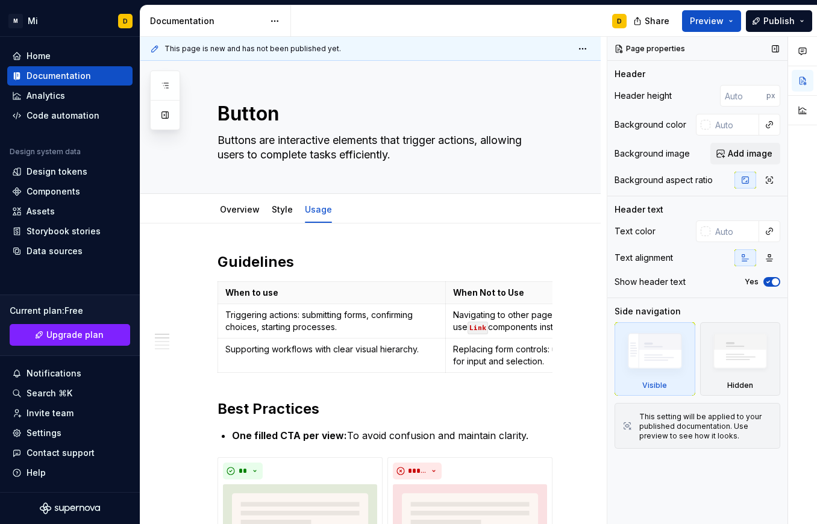
click at [701, 72] on div "Header" at bounding box center [698, 74] width 166 height 12
click at [705, 19] on span "Preview" at bounding box center [707, 21] width 34 height 12
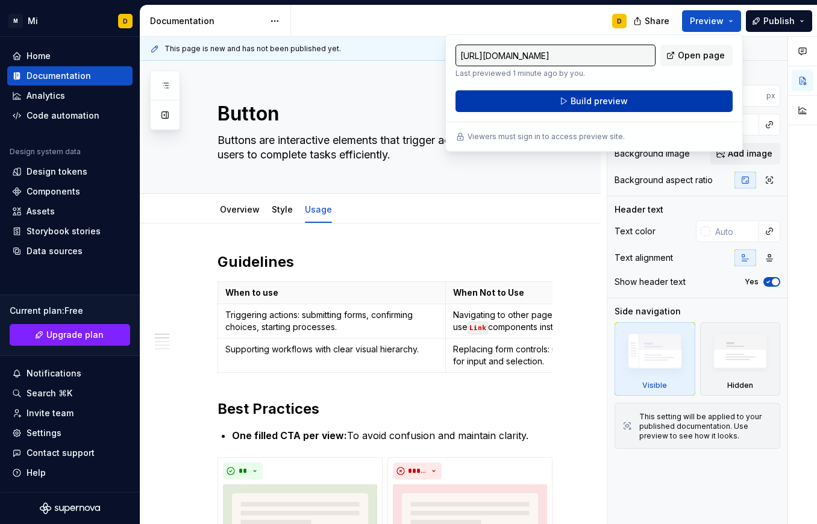
click at [623, 106] on span "Build preview" at bounding box center [599, 101] width 57 height 12
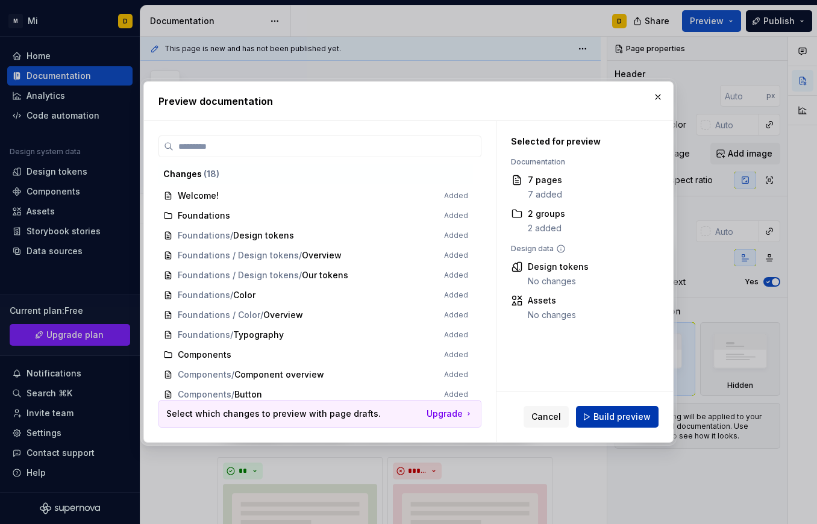
click at [651, 419] on button "Build preview" at bounding box center [617, 417] width 83 height 22
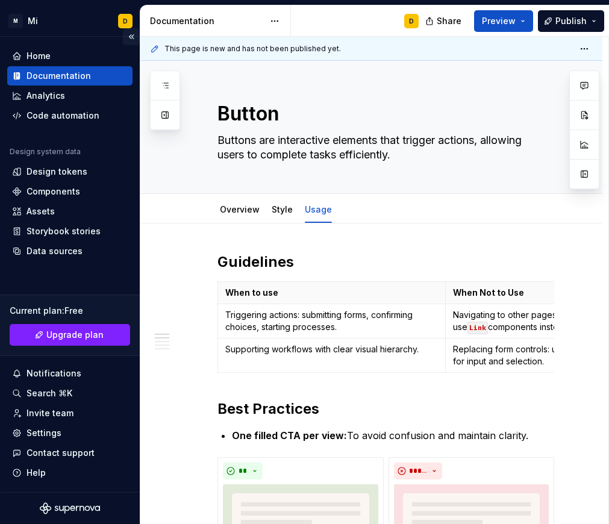
click at [130, 36] on button "Collapse sidebar" at bounding box center [131, 36] width 17 height 17
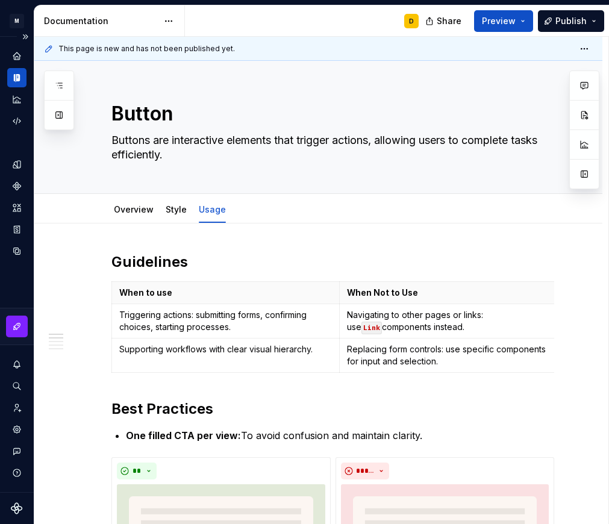
type textarea "*"
